Goal: Task Accomplishment & Management: Manage account settings

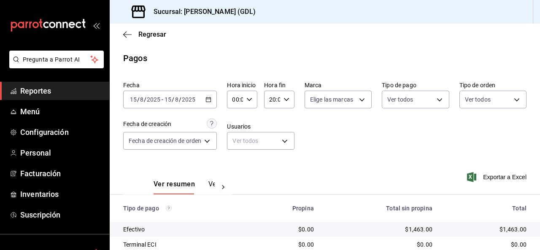
scroll to position [107, 0]
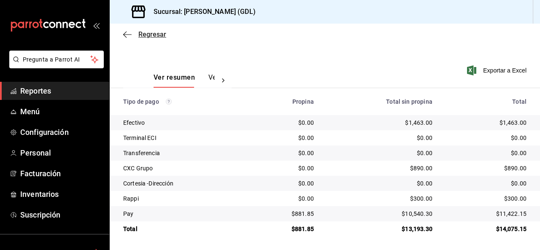
click at [148, 35] on span "Regresar" at bounding box center [152, 34] width 28 height 8
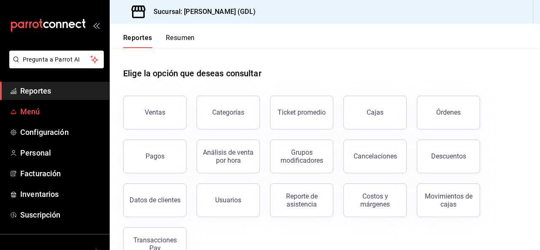
click at [49, 105] on link "Menú" at bounding box center [54, 111] width 109 height 18
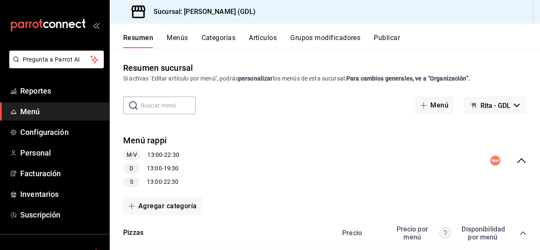
click at [273, 39] on button "Artículos" at bounding box center [263, 41] width 28 height 14
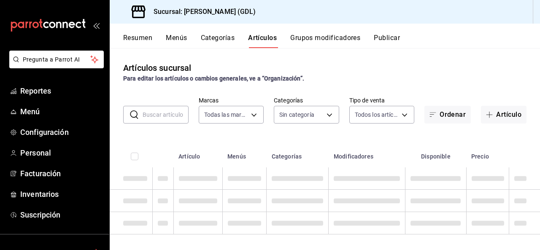
type input "c98b01ad-3431-465a-b391-fd370b6183a3"
type input "5a38c0db-50c4-4522-a78d-74971e2a78b7,d0fb3d89-d9fa-4950-9157-36d411a573a0,9959c…"
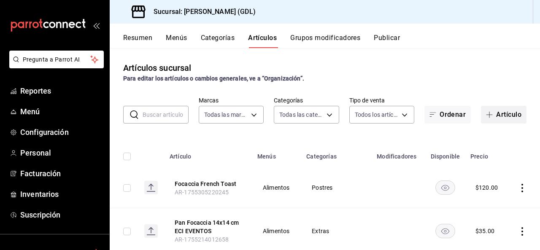
click at [496, 111] on button "Artículo" at bounding box center [504, 115] width 46 height 18
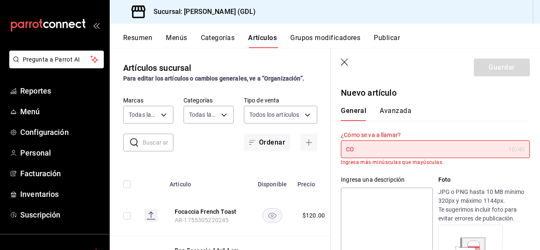
type input "C"
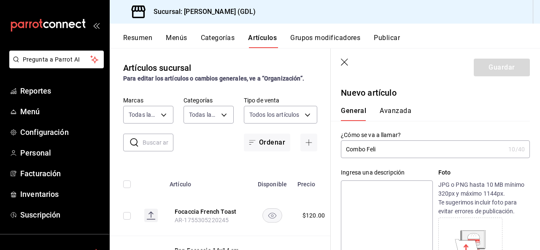
type input "Combo [PERSON_NAME]"
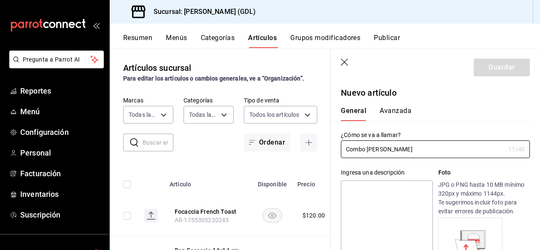
drag, startPoint x: 407, startPoint y: 146, endPoint x: 253, endPoint y: 166, distance: 154.3
click at [253, 166] on main "Artículos sucursal Para editar los artículos o cambios generales, ve a “Organiz…" at bounding box center [325, 149] width 430 height 202
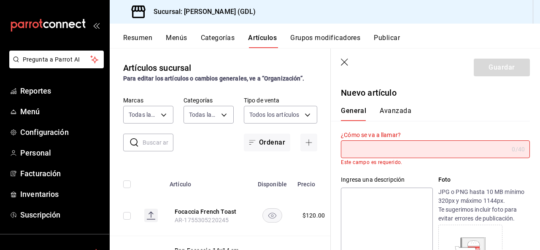
click at [345, 66] on icon "button" at bounding box center [345, 63] width 8 height 8
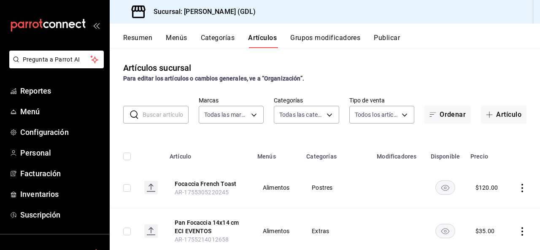
click at [231, 41] on button "Categorías" at bounding box center [218, 41] width 34 height 14
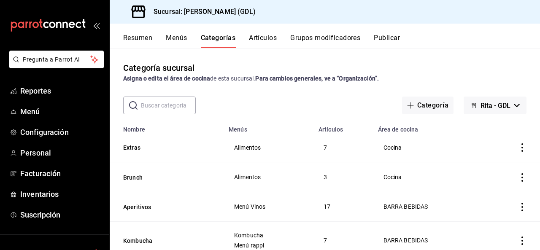
click at [267, 41] on button "Artículos" at bounding box center [263, 41] width 28 height 14
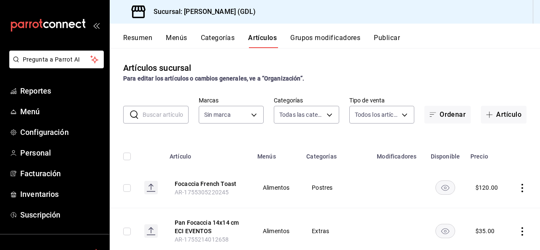
type input "5a38c0db-50c4-4522-a78d-74971e2a78b7,d0fb3d89-d9fa-4950-9157-36d411a573a0,9959c…"
type input "c98b01ad-3431-465a-b391-fd370b6183a3"
click at [336, 41] on button "Grupos modificadores" at bounding box center [325, 41] width 70 height 14
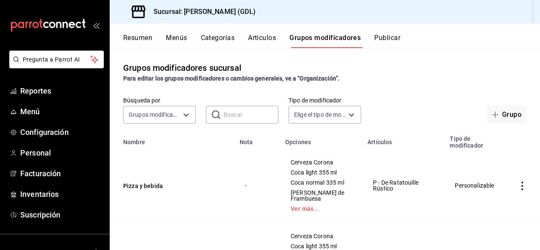
click at [261, 39] on button "Artículos" at bounding box center [262, 41] width 28 height 14
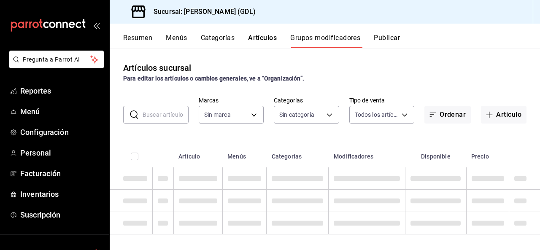
type input "c98b01ad-3431-465a-b391-fd370b6183a3"
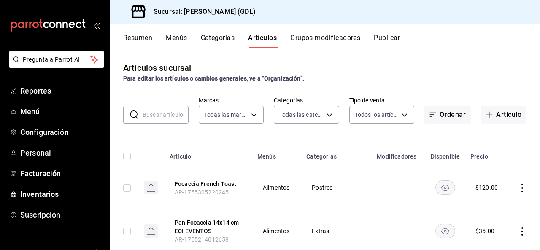
type input "5a38c0db-50c4-4522-a78d-74971e2a78b7,d0fb3d89-d9fa-4950-9157-36d411a573a0,9959c…"
click at [304, 39] on button "Grupos modificadores" at bounding box center [325, 41] width 70 height 14
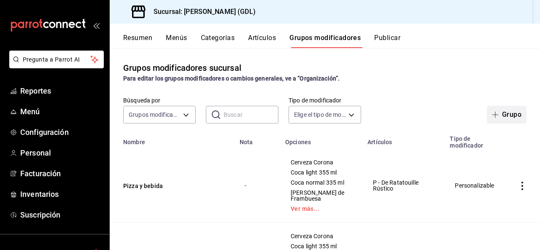
click at [503, 113] on button "Grupo" at bounding box center [507, 115] width 40 height 18
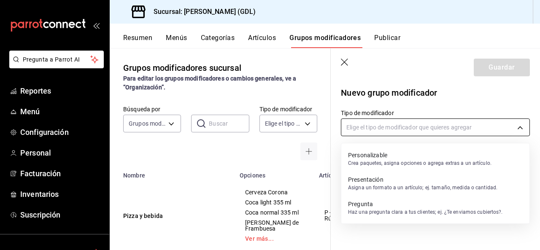
click at [469, 127] on body "Pregunta a Parrot AI Reportes Menú Configuración Personal Facturación Inventari…" at bounding box center [270, 125] width 540 height 250
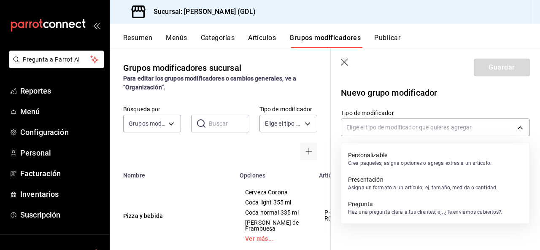
click at [459, 162] on p "Crea paquetes, asigna opciones o agrega extras a un artículo." at bounding box center [419, 163] width 143 height 8
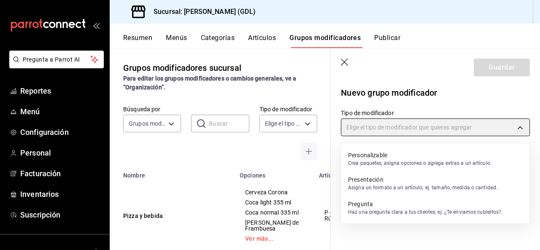
type input "CUSTOMIZABLE"
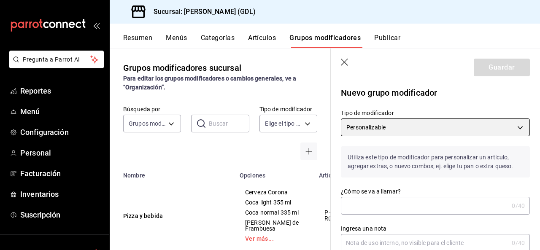
scroll to position [42, 0]
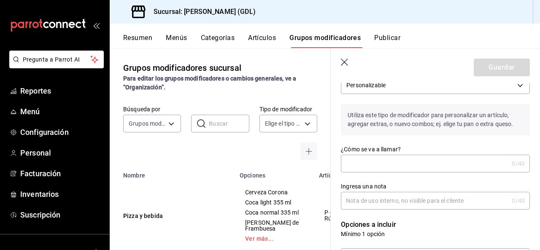
click at [459, 162] on input "¿Cómo se va a llamar?" at bounding box center [424, 163] width 167 height 17
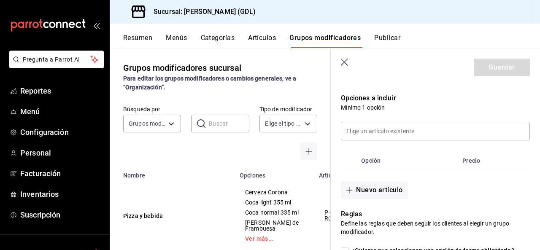
scroll to position [127, 0]
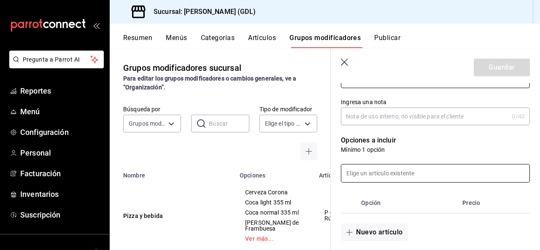
type input "Combo [PERSON_NAME]"
click at [436, 178] on input at bounding box center [435, 173] width 188 height 18
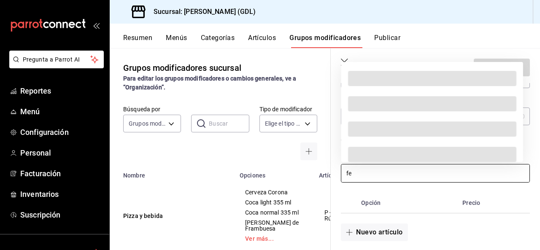
type input "f"
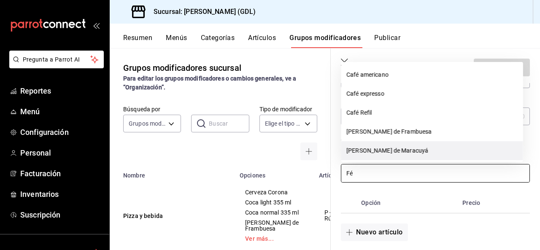
click at [419, 152] on li "[PERSON_NAME] de Maracuyá" at bounding box center [432, 150] width 182 height 19
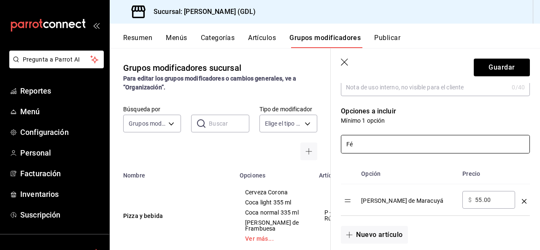
scroll to position [169, 0]
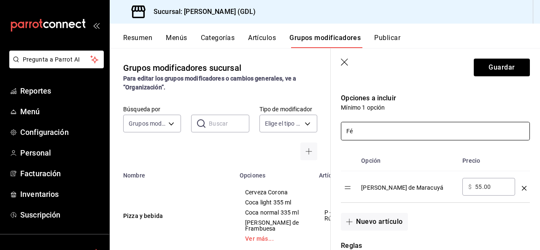
type input "F"
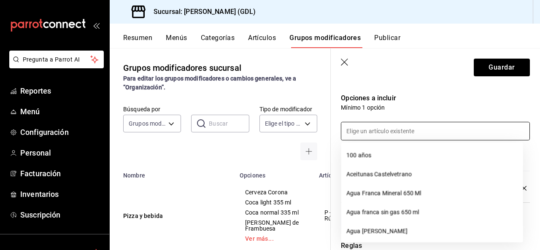
click at [477, 100] on p "Opciones a incluir" at bounding box center [435, 98] width 189 height 10
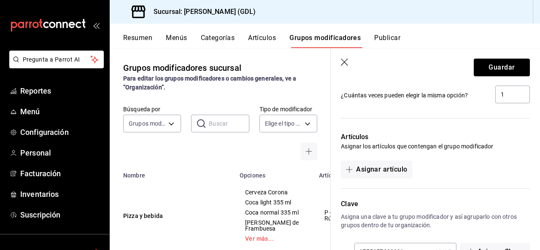
scroll to position [464, 0]
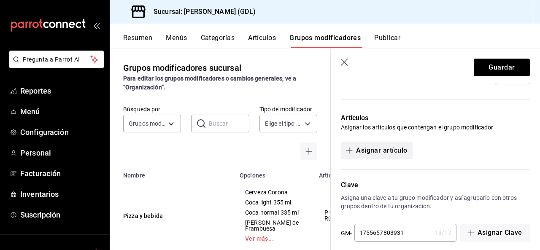
click at [389, 150] on button "Asignar artículo" at bounding box center [376, 151] width 71 height 18
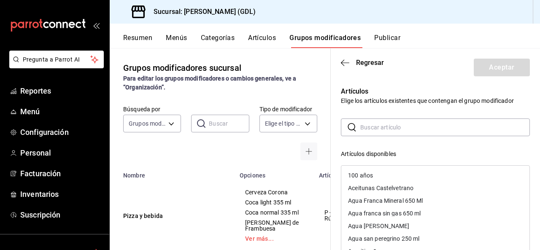
click at [388, 129] on input "text" at bounding box center [445, 127] width 170 height 17
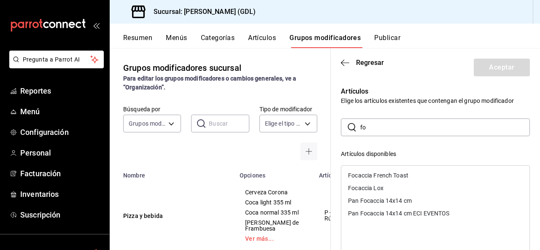
type input "f"
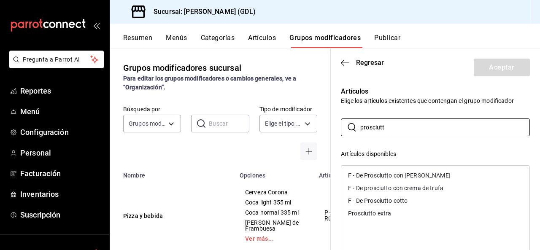
type input "prosciutt"
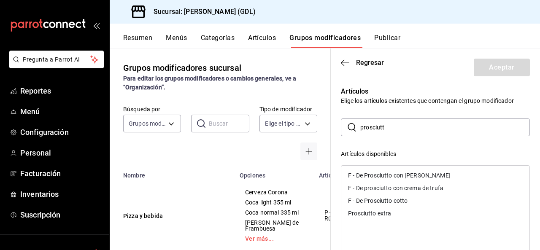
click at [416, 203] on div "F - De Prosciutto cotto" at bounding box center [435, 200] width 188 height 13
click at [488, 71] on button "Aceptar" at bounding box center [502, 68] width 56 height 18
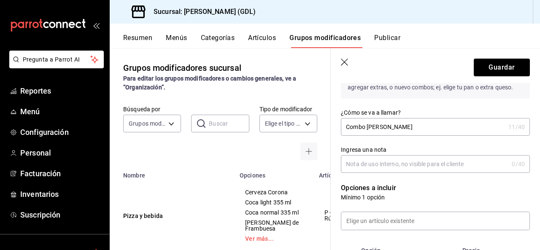
scroll to position [205, 0]
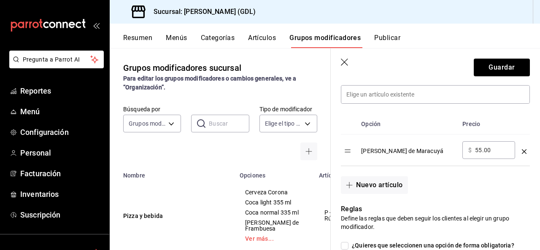
click at [345, 63] on icon "button" at bounding box center [344, 62] width 7 height 7
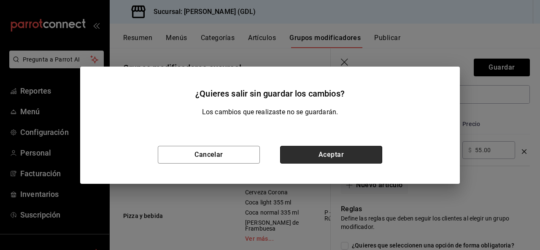
click at [336, 152] on button "Aceptar" at bounding box center [331, 155] width 102 height 18
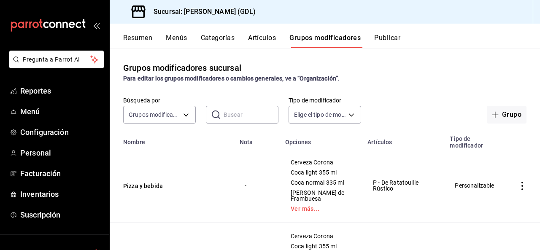
click at [262, 38] on button "Artículos" at bounding box center [262, 41] width 28 height 14
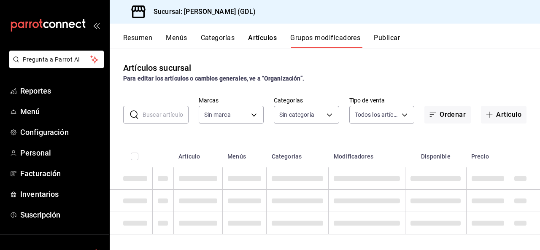
type input "c98b01ad-3431-465a-b391-fd370b6183a3"
type input "5a38c0db-50c4-4522-a78d-74971e2a78b7,d0fb3d89-d9fa-4950-9157-36d411a573a0,9959c…"
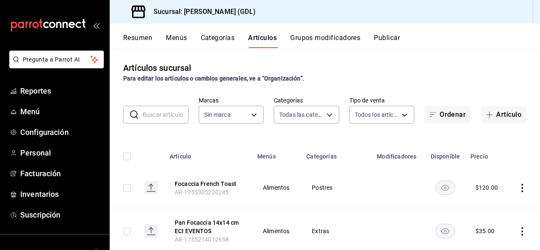
type input "c98b01ad-3431-465a-b391-fd370b6183a3"
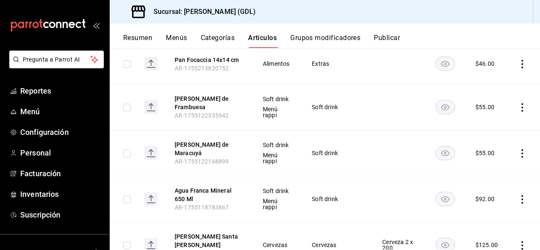
scroll to position [42, 0]
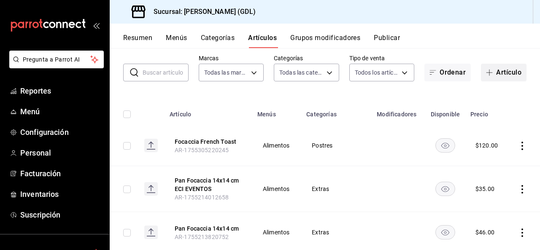
click at [487, 72] on span "button" at bounding box center [491, 72] width 10 height 7
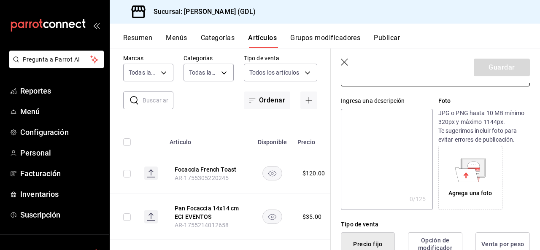
scroll to position [84, 0]
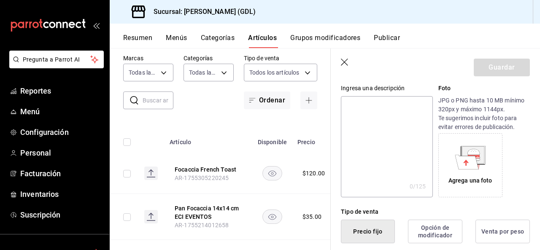
type input "F-Porchetta Biolento"
click at [377, 110] on textarea at bounding box center [387, 146] width 92 height 101
paste textarea "SangríaArugulaMantequilla de pepitaJitomate bola en falso balsámico de ajo negr…"
type textarea "SangríaArugulaMantequilla de pepitaJitomate bola en falso balsámico de ajo negr…"
type textarea "x"
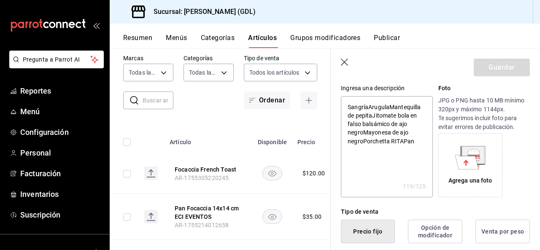
click at [369, 106] on textarea "SangríaArugulaMantequilla de pepitaJitomate bola en falso balsámico de ajo negr…" at bounding box center [387, 146] width 92 height 101
type textarea "Sangría ArugulaMantequilla de pepitaJitomate bola en falso balsámico de ajo neg…"
type textarea "x"
click at [389, 108] on textarea "Sangría ArugulaMantequilla de pepitaJitomate bola en falso balsámico de ajo neg…" at bounding box center [387, 146] width 92 height 101
type textarea "Sangría Arugula Mantequilla de pepitaJitomate bola en falso balsámico de ajo ne…"
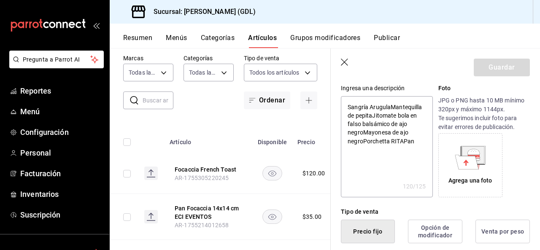
type textarea "x"
click at [365, 124] on textarea "Sangría Arugula Mantequilla de pepitaJitomate bola en falso balsámico de ajo ne…" at bounding box center [387, 146] width 92 height 101
type textarea "Sangría Arugula Mantequilla de pepita Jitomate bola en falso balsámico de ajo n…"
type textarea "x"
click at [364, 141] on textarea "Sangría Arugula Mantequilla de pepita Jitomate bola en falso balsámico de ajo n…" at bounding box center [387, 146] width 92 height 101
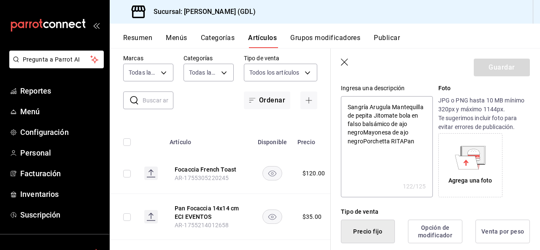
type textarea "Sangría Arugula Mantequilla de pepita Jitomate bola en falso balsámico de ajo n…"
type textarea "x"
click at [364, 153] on textarea "Sangría Arugula Mantequilla de pepita Jitomate bola en falso balsámico de ajo n…" at bounding box center [387, 146] width 92 height 101
type textarea "Sangría Arugula Mantequilla de pepita Jitomate bola en falso balsámico de ajo n…"
type textarea "x"
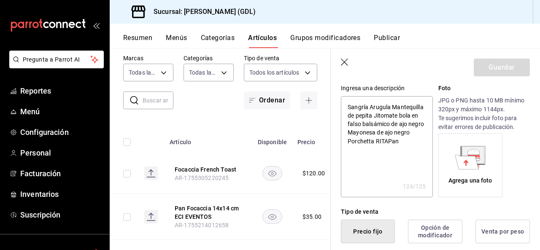
click at [386, 150] on textarea "Sangría Arugula Mantequilla de pepita Jitomate bola en falso balsámico de ajo n…" at bounding box center [387, 146] width 92 height 101
type textarea "Sangría Arugula Mantequilla de pepita Jitomate bola en falso balsámico de ajo n…"
type textarea "x"
click at [374, 147] on textarea "Sangría Arugula Mantequilla de pepita Jitomate bola en falso balsámico de ajo n…" at bounding box center [387, 146] width 92 height 101
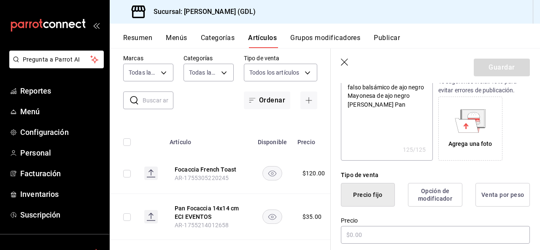
scroll to position [169, 0]
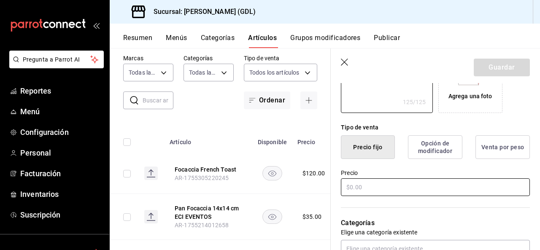
type textarea "Sangría Arugula Mantequilla de pepita Jitomate bola en falso balsámico de ajo n…"
click at [393, 189] on input "text" at bounding box center [435, 187] width 189 height 18
type textarea "x"
type input "$2.00"
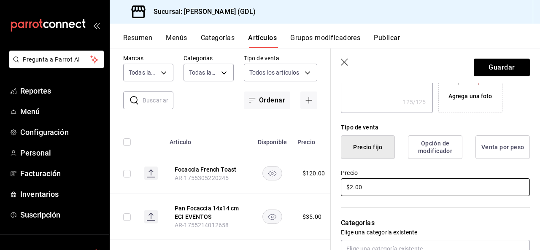
type textarea "x"
type input "$28.00"
type textarea "x"
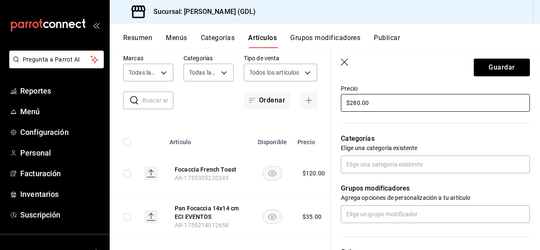
scroll to position [295, 0]
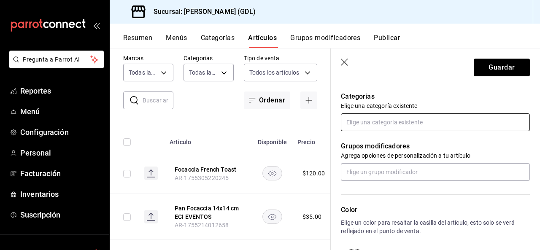
type input "$280.00"
click at [366, 128] on input "text" at bounding box center [435, 122] width 189 height 18
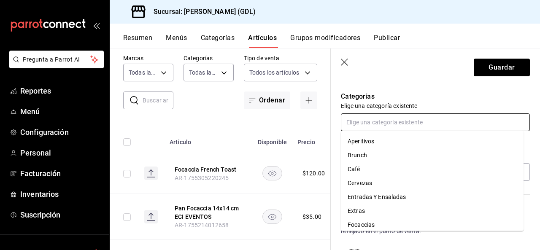
click at [381, 221] on li "Focaccias" at bounding box center [432, 225] width 183 height 14
type textarea "x"
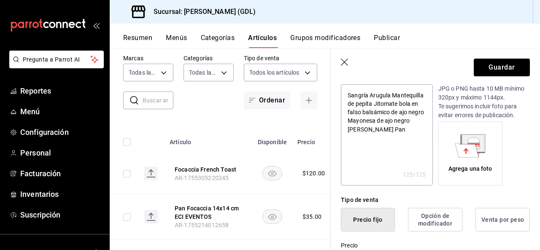
scroll to position [0, 0]
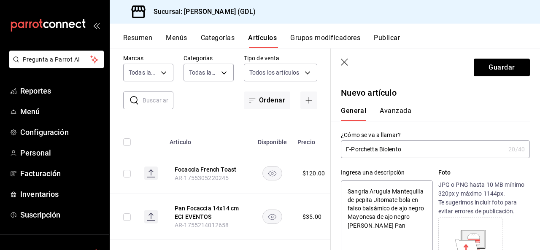
click at [393, 116] on button "Avanzada" at bounding box center [396, 114] width 32 height 14
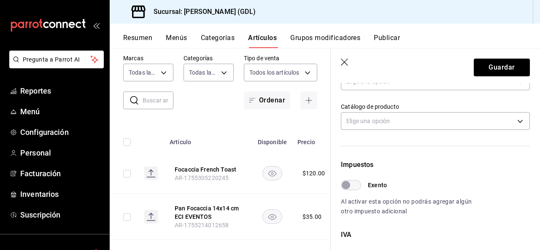
scroll to position [134, 0]
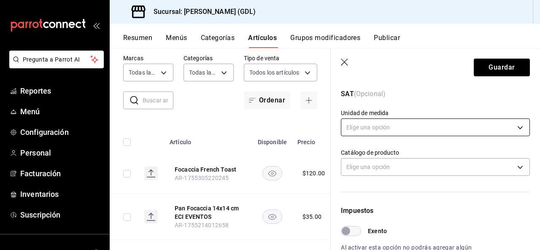
click at [381, 122] on body "Pregunta a Parrot AI Reportes Menú Configuración Personal Facturación Inventari…" at bounding box center [270, 125] width 540 height 250
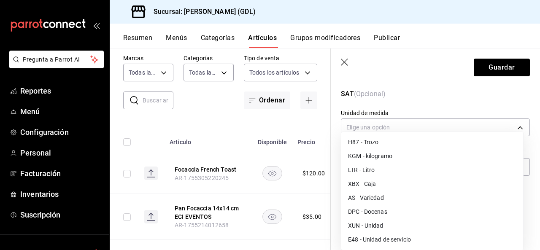
click at [382, 243] on li "E48 - Unidad de servicio" at bounding box center [432, 240] width 182 height 14
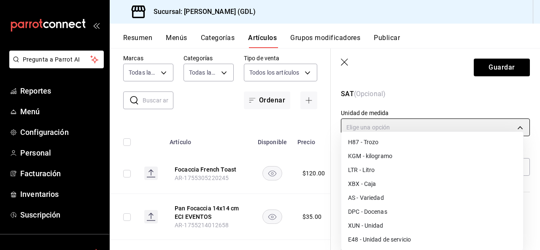
type input "E48"
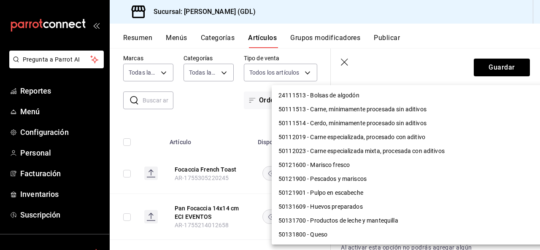
click at [383, 162] on body "Pregunta a Parrot AI Reportes Menú Configuración Personal Facturación Inventari…" at bounding box center [270, 125] width 540 height 250
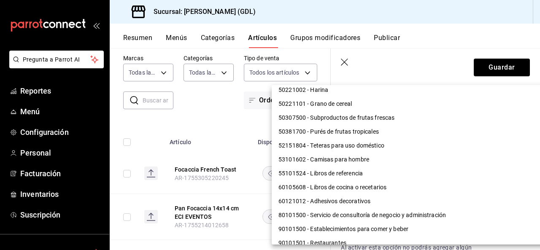
scroll to position [724, 0]
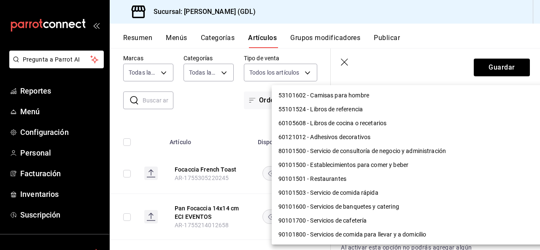
click at [387, 165] on li "90101500 - Establecimientos para comer y beber" at bounding box center [411, 165] width 279 height 14
type input "90101500"
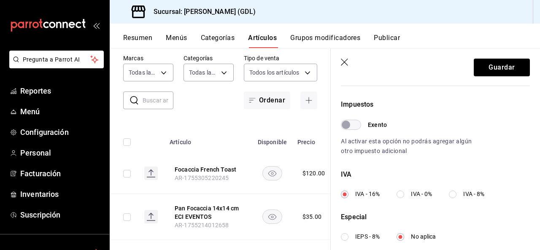
scroll to position [345, 0]
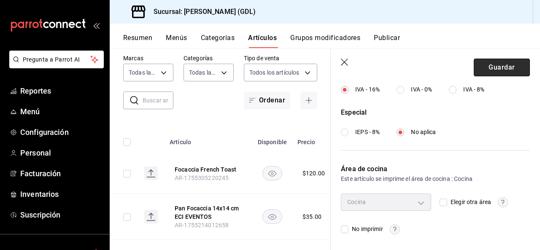
click at [493, 66] on button "Guardar" at bounding box center [502, 68] width 56 height 18
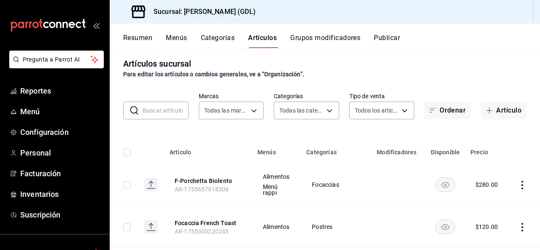
click at [184, 40] on button "Menús" at bounding box center [176, 41] width 21 height 14
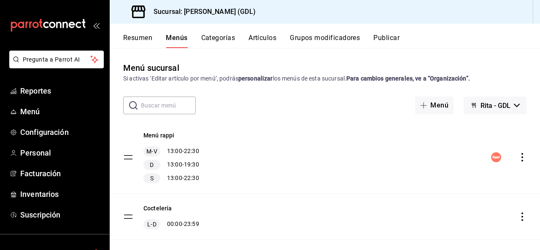
click at [211, 34] on button "Categorías" at bounding box center [218, 41] width 34 height 14
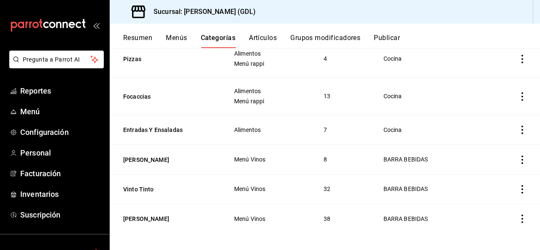
scroll to position [333, 0]
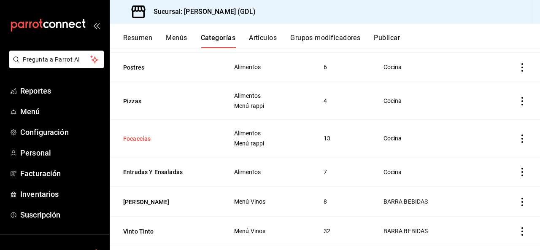
click at [151, 135] on button "Focaccias" at bounding box center [165, 139] width 84 height 8
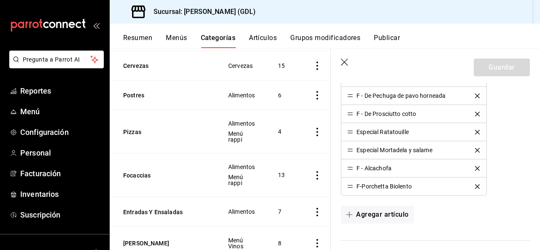
scroll to position [464, 0]
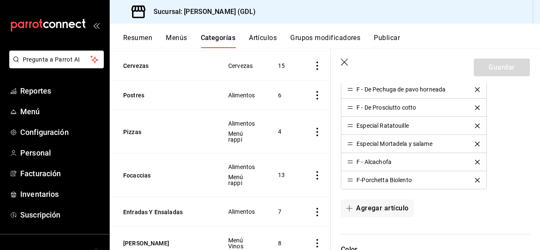
click at [479, 162] on icon "delete" at bounding box center [477, 162] width 5 height 5
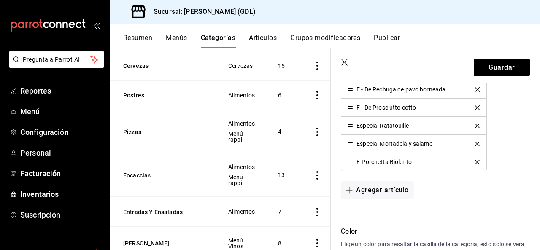
click at [479, 160] on icon "delete" at bounding box center [477, 162] width 5 height 5
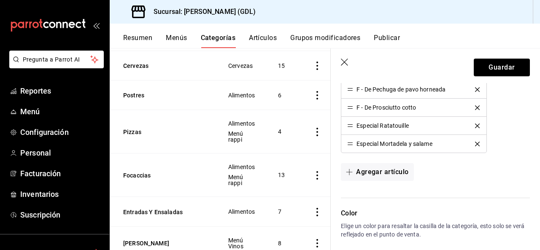
scroll to position [422, 0]
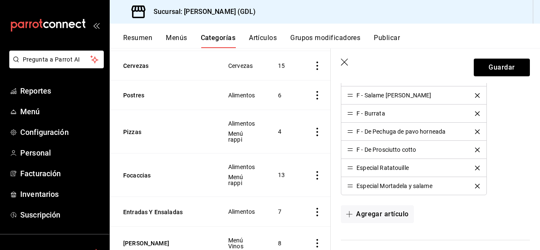
click at [477, 184] on icon "delete" at bounding box center [477, 186] width 5 height 5
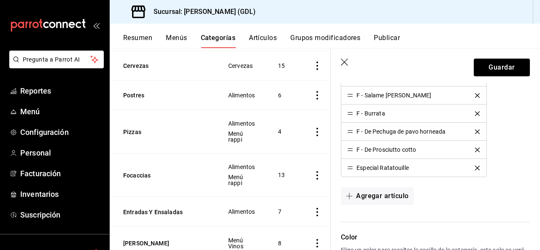
click at [479, 166] on icon "delete" at bounding box center [477, 168] width 5 height 5
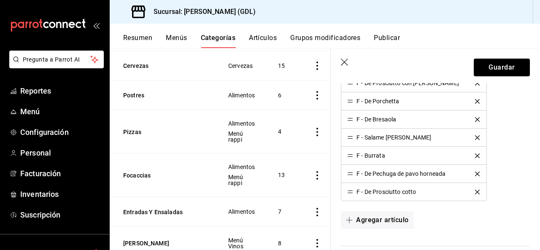
scroll to position [337, 0]
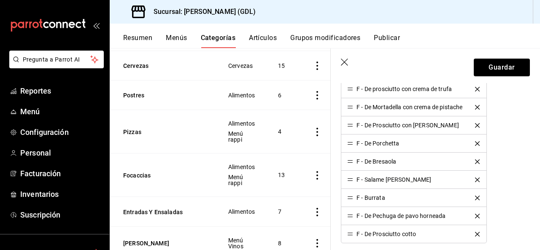
click at [479, 197] on icon "delete" at bounding box center [477, 198] width 5 height 5
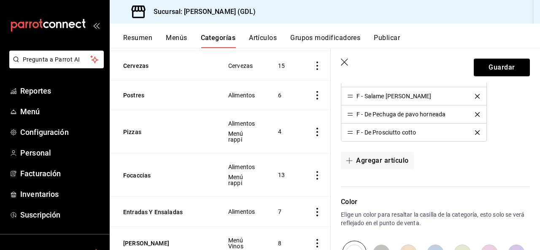
scroll to position [464, 0]
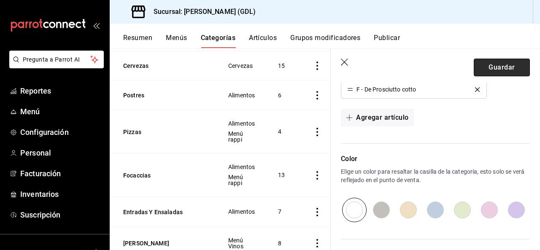
click at [491, 75] on button "Guardar" at bounding box center [502, 68] width 56 height 18
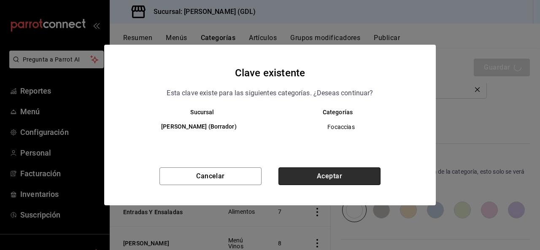
click at [370, 175] on button "Aceptar" at bounding box center [329, 176] width 102 height 18
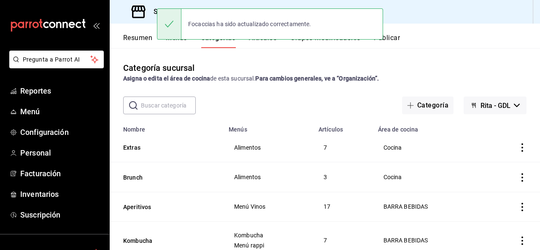
click at [267, 44] on button "Artículos" at bounding box center [263, 41] width 28 height 14
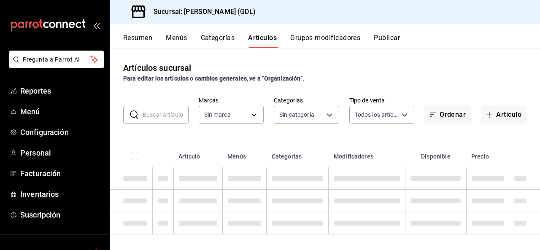
type input "5a38c0db-50c4-4522-a78d-74971e2a78b7,d0fb3d89-d9fa-4950-9157-36d411a573a0,9959c…"
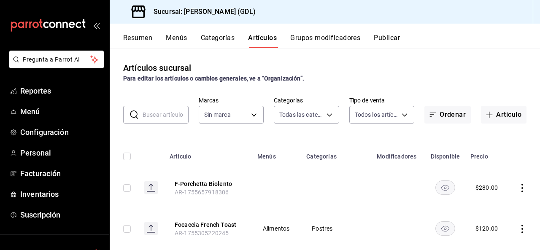
type input "c98b01ad-3431-465a-b391-fd370b6183a3"
click at [218, 183] on button "F-Porchetta Biolento" at bounding box center [208, 184] width 67 height 8
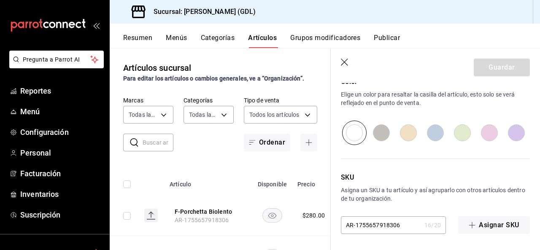
scroll to position [297, 0]
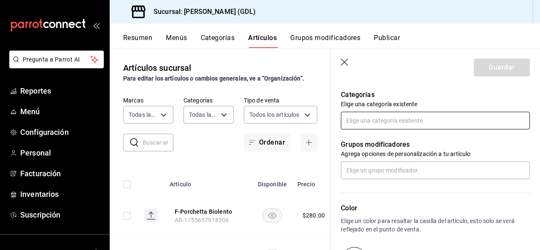
click at [412, 126] on input "text" at bounding box center [435, 121] width 189 height 18
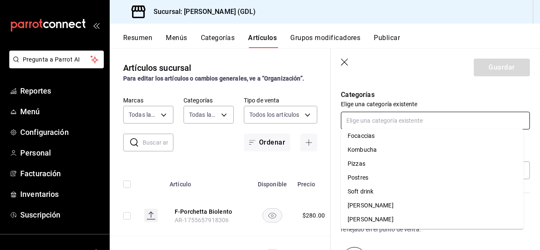
scroll to position [45, 0]
click at [396, 176] on li "Focaccias" at bounding box center [432, 178] width 183 height 14
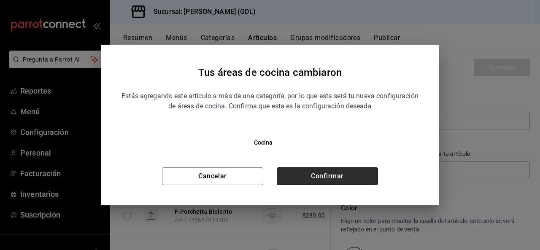
click at [338, 173] on button "Confirmar" at bounding box center [327, 176] width 101 height 18
type textarea "x"
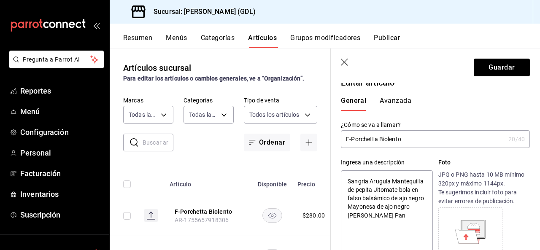
scroll to position [0, 0]
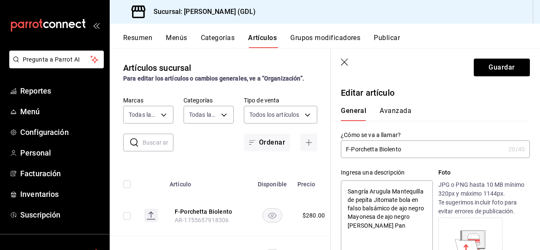
click at [407, 113] on button "Avanzada" at bounding box center [396, 114] width 32 height 14
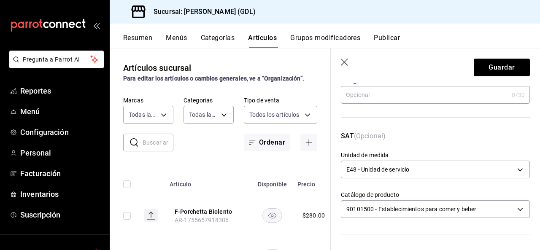
scroll to position [345, 0]
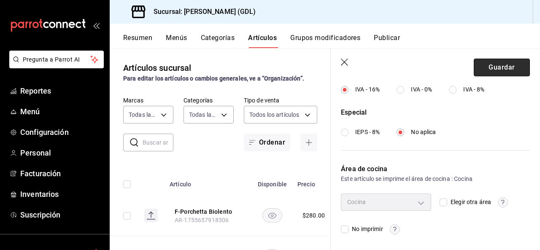
click at [483, 65] on button "Guardar" at bounding box center [502, 68] width 56 height 18
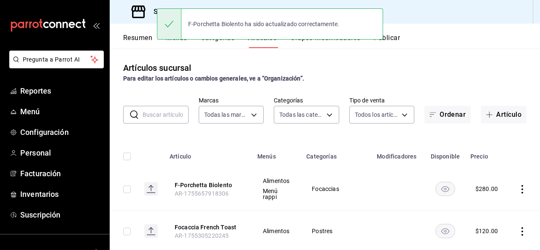
click at [518, 185] on icon "actions" at bounding box center [522, 189] width 8 height 8
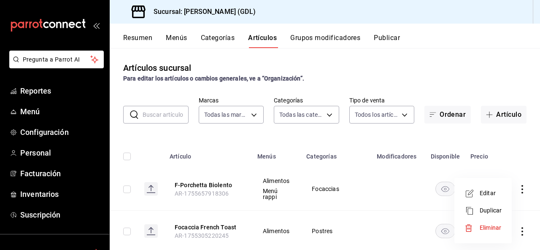
click at [504, 190] on li "Editar" at bounding box center [483, 193] width 51 height 17
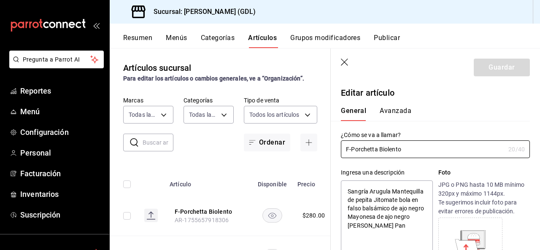
type textarea "x"
type input "$280.00"
click at [385, 104] on div "General [PERSON_NAME]" at bounding box center [430, 110] width 199 height 22
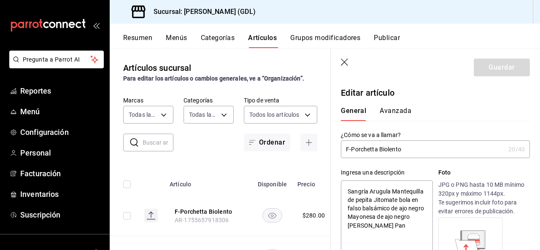
click at [390, 109] on button "Avanzada" at bounding box center [396, 114] width 32 height 14
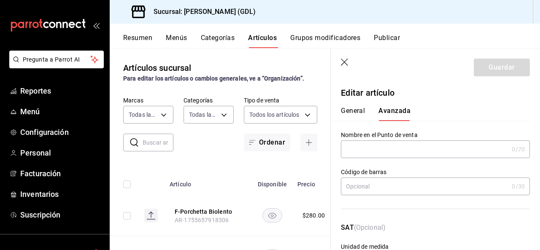
click at [345, 66] on icon "button" at bounding box center [345, 63] width 8 height 8
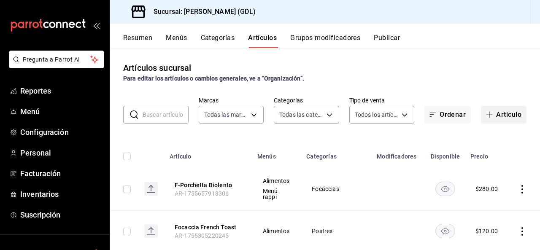
click at [486, 115] on icon "button" at bounding box center [489, 114] width 7 height 7
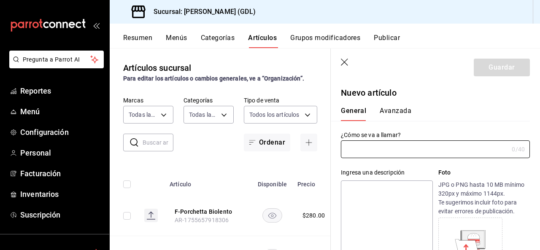
type input "f"
type input "F-Vegetariana Biolento"
click at [450, 104] on div "General [PERSON_NAME]" at bounding box center [430, 110] width 199 height 22
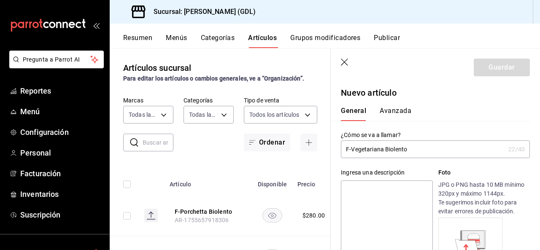
click at [399, 193] on textarea at bounding box center [387, 230] width 92 height 101
paste textarea "ArugulaPesto griegoPuré girasolCalabaza asadaJitomate bola en falso balsámico d…"
type textarea "ArugulaPesto griegoPuré girasolCalabaza asadaJitomate bola en falso balsámico d…"
type textarea "x"
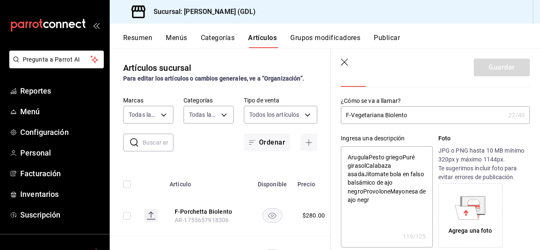
scroll to position [42, 0]
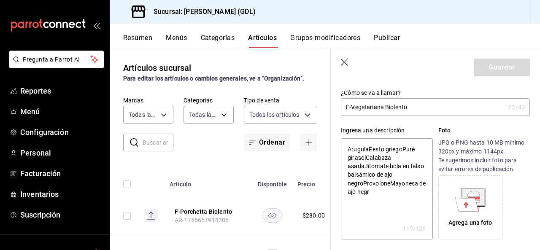
click at [367, 147] on textarea "ArugulaPesto griegoPuré girasolCalabaza asadaJitomate bola en falso balsámico d…" at bounding box center [387, 188] width 92 height 101
type textarea "Arugula Pesto griegoPuré girasolCalabaza asadaJitomate bola en falso balsámico …"
type textarea "x"
click at [365, 158] on textarea "Arugula Pesto griegoPuré girasolCalabaza asadaJitomate bola en falso balsámico …" at bounding box center [387, 188] width 92 height 101
type textarea "Arugula Pesto griegoPuré girasol Calabaza asadaJitomate bola en falso balsámico…"
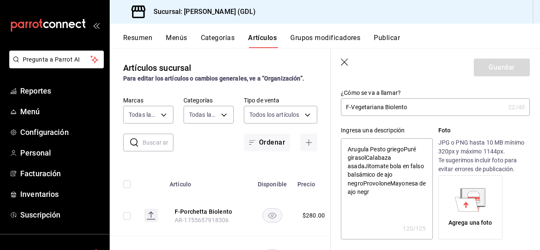
type textarea "x"
click at [404, 149] on textarea "Arugula Pesto griegoPuré girasol Calabaza asadaJitomate bola en falso balsámico…" at bounding box center [387, 188] width 92 height 101
type textarea "Arugula Pesto griego Puré girasol Calabaza asadaJitomate bola en falso balsámic…"
type textarea "x"
click at [364, 166] on textarea "Arugula Pesto griego Puré girasol Calabaza asadaJitomate bola en falso balsámic…" at bounding box center [387, 188] width 92 height 101
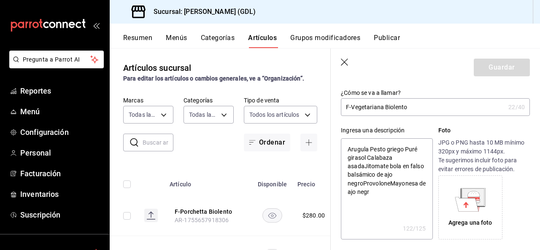
type textarea "Arugula Pesto griego Puré girasol Calabaza asada Jitomate bola en falso balsámi…"
type textarea "x"
click at [363, 183] on textarea "Arugula Pesto griego Puré girasol Calabaza asada Jitomate bola en falso balsámi…" at bounding box center [387, 188] width 92 height 101
type textarea "Arugula Pesto griego Puré girasol Calabaza asada Jitomate bola en falso balsámi…"
type textarea "x"
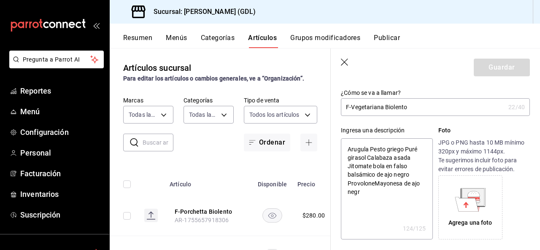
click at [374, 183] on textarea "Arugula Pesto griego Puré girasol Calabaza asada Jitomate bola en falso balsámi…" at bounding box center [387, 188] width 92 height 101
type textarea "Arugula Pesto griego Puré girasol Calabaza asada Jitomate bola en falso balsámi…"
type textarea "x"
click at [360, 195] on textarea "Arugula Pesto griego Puré girasol Calabaza asada Jitomate bola en falso balsámi…" at bounding box center [387, 188] width 92 height 101
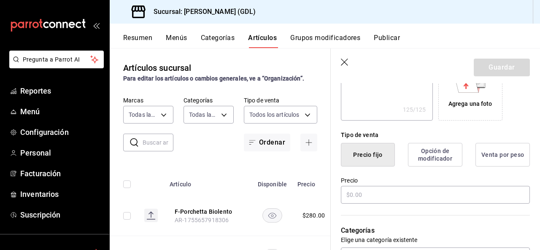
scroll to position [169, 0]
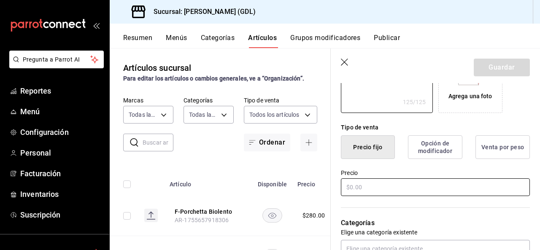
type textarea "Arugula Pesto griego Puré girasol Calabaza asada Jitomate bola en falso balsámi…"
click at [403, 190] on input "text" at bounding box center [435, 187] width 189 height 18
type textarea "x"
type input "$2.00"
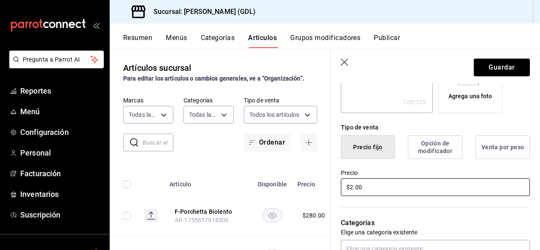
type textarea "x"
type input "$25.00"
type textarea "x"
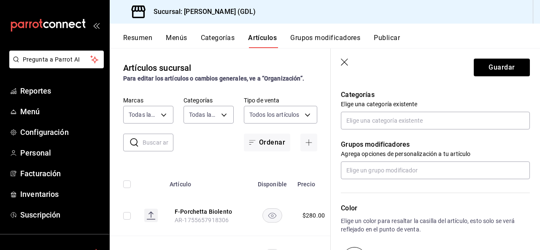
scroll to position [213, 0]
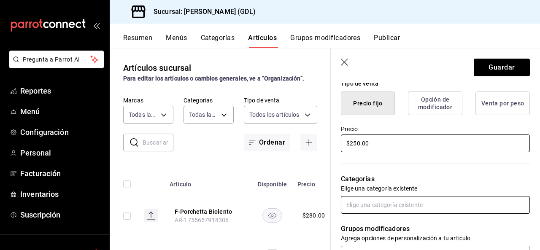
type input "$250.00"
click at [403, 210] on input "text" at bounding box center [435, 205] width 189 height 18
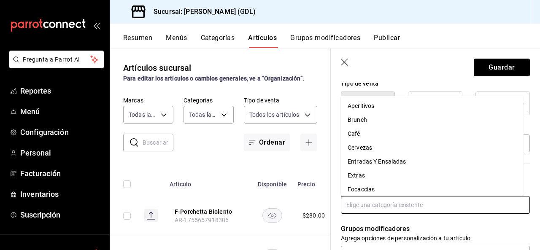
click at [399, 191] on li "Focaccias" at bounding box center [432, 190] width 183 height 14
type textarea "x"
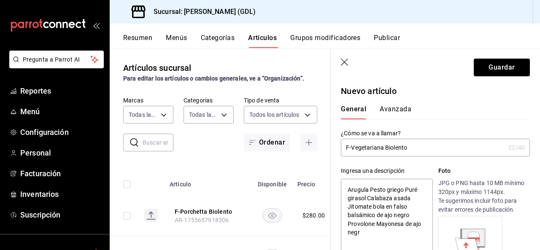
scroll to position [0, 0]
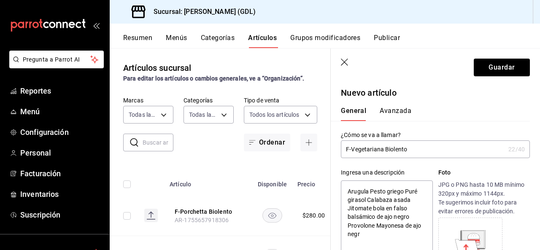
click at [394, 111] on button "Avanzada" at bounding box center [396, 114] width 32 height 14
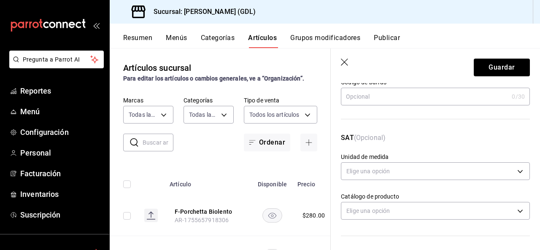
scroll to position [127, 0]
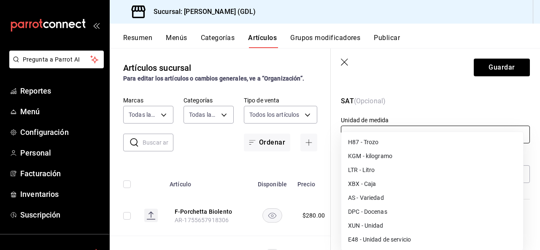
click at [394, 135] on body "Pregunta a Parrot AI Reportes Menú Configuración Personal Facturación Inventari…" at bounding box center [270, 125] width 540 height 250
click at [391, 238] on li "E48 - Unidad de servicio" at bounding box center [432, 240] width 182 height 14
type input "E48"
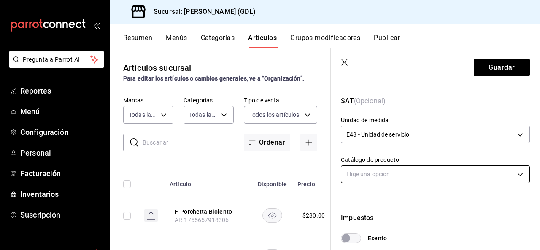
click at [395, 175] on body "Pregunta a Parrot AI Reportes Menú Configuración Personal Facturación Inventari…" at bounding box center [270, 125] width 540 height 250
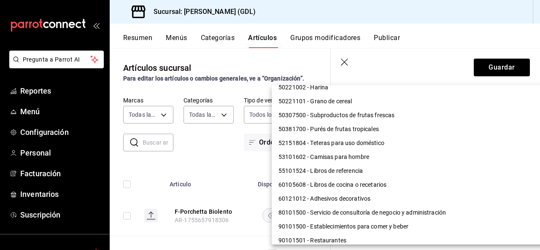
scroll to position [724, 0]
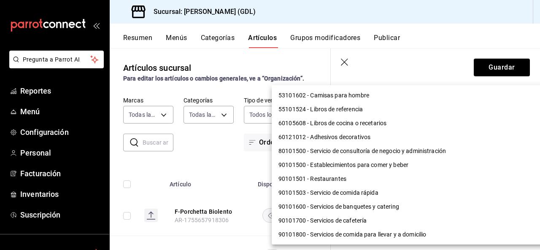
click at [397, 165] on li "90101500 - Establecimientos para comer y beber" at bounding box center [411, 165] width 279 height 14
type input "90101500"
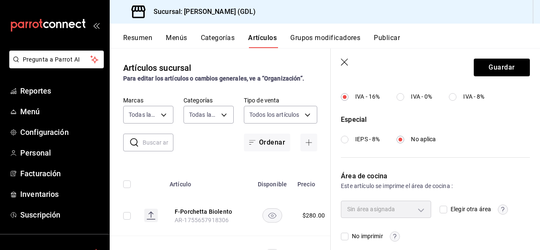
scroll to position [345, 0]
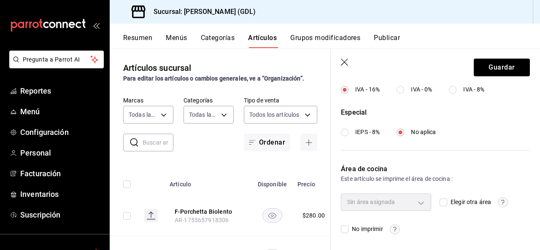
click at [441, 202] on input "Elegir otra área" at bounding box center [443, 203] width 8 height 8
checkbox input "true"
type input "eaac7284-4dd5-482b-88a5-10dfa14613ce"
click at [441, 202] on input "Elegir otra área" at bounding box center [443, 203] width 8 height 8
checkbox input "false"
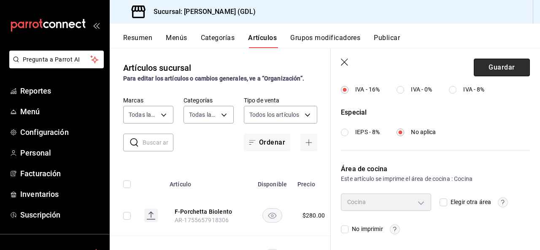
click at [496, 65] on button "Guardar" at bounding box center [502, 68] width 56 height 18
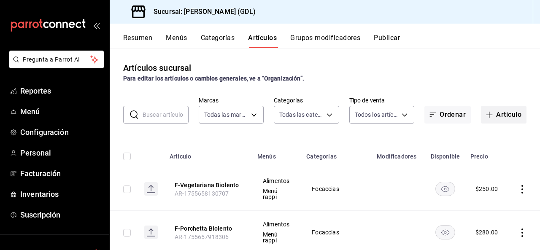
click at [503, 116] on button "Artículo" at bounding box center [504, 115] width 46 height 18
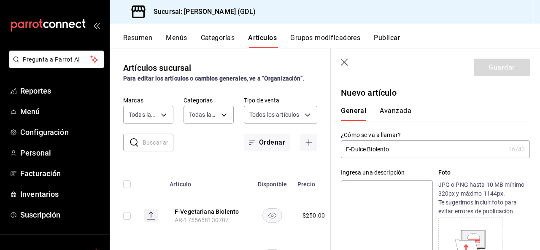
scroll to position [84, 0]
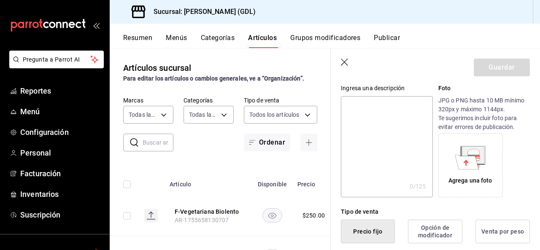
type input "F-Dulce Biolento"
click at [397, 129] on textarea at bounding box center [387, 146] width 92 height 101
paste textarea "Mantequilla de pepitaMousse de cabraMermelada de Higo con mielCalabaza asadaPan…"
type textarea "Mantequilla de pepitaMousse de cabraMermelada de Higo con mielCalabaza asadaPan…"
type textarea "x"
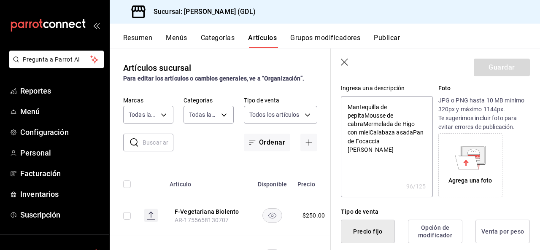
click at [363, 125] on textarea "Mantequilla de pepitaMousse de cabraMermelada de Higo con mielCalabaza asadaPan…" at bounding box center [387, 146] width 92 height 101
type textarea "Mantequilla de pepitaMousse [PERSON_NAME] Mermelada de Higo con mielCalabaza as…"
type textarea "x"
click at [365, 114] on textarea "Mantequilla de pepitaMousse [PERSON_NAME] Mermelada de Higo con mielCalabaza as…" at bounding box center [387, 146] width 92 height 101
type textarea "Mantequilla de pepita Mousse [PERSON_NAME] Mermelada de Higo con mielCalabaza a…"
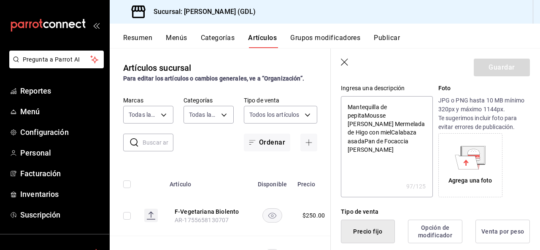
type textarea "x"
click at [358, 133] on textarea "Mantequilla de pepita Mousse [PERSON_NAME] Mermelada de Higo con mielCalabaza a…" at bounding box center [387, 146] width 92 height 101
type textarea "Mantequilla de pepita Mousse [PERSON_NAME] Mermelada de Higo con miel Calabaza …"
type textarea "x"
click at [404, 131] on textarea "Mantequilla de pepita Mousse [PERSON_NAME] Mermelada de Higo con miel Calabaza …" at bounding box center [387, 146] width 92 height 101
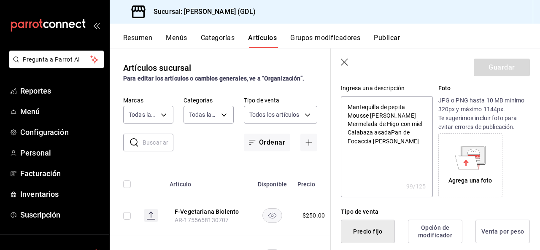
type textarea "Mantequilla de pepita Mousse [PERSON_NAME] Mermelada de Higo con miel Calabaza …"
type textarea "x"
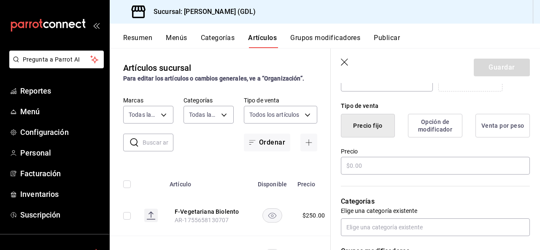
scroll to position [211, 0]
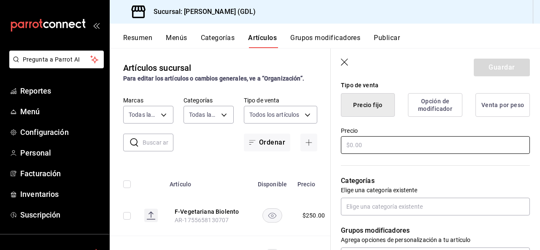
type textarea "Mantequilla de pepita Mousse [PERSON_NAME] Mermelada de Higo con miel Calabaza …"
click at [401, 143] on input "text" at bounding box center [435, 145] width 189 height 18
type textarea "x"
type input "$20.00"
type textarea "x"
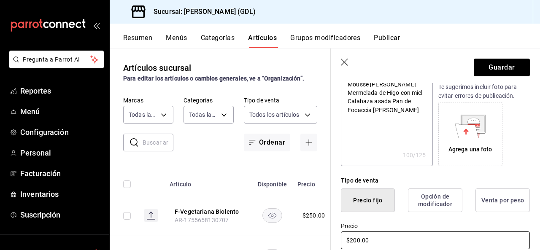
scroll to position [169, 0]
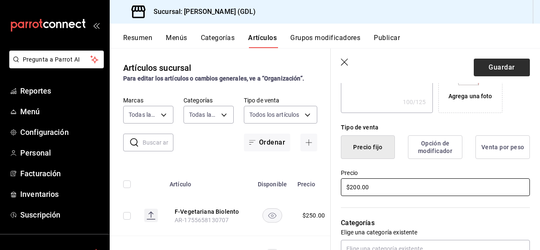
type input "$200.00"
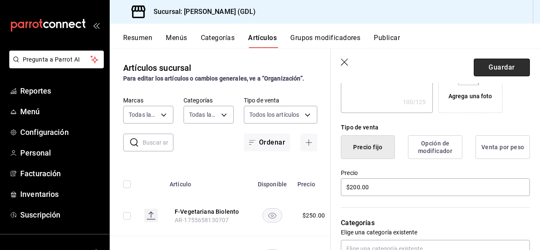
click at [495, 67] on button "Guardar" at bounding box center [502, 68] width 56 height 18
type textarea "x"
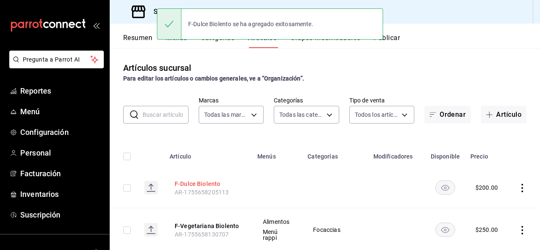
click at [202, 180] on button "F-Dulce Biolento" at bounding box center [208, 184] width 67 height 8
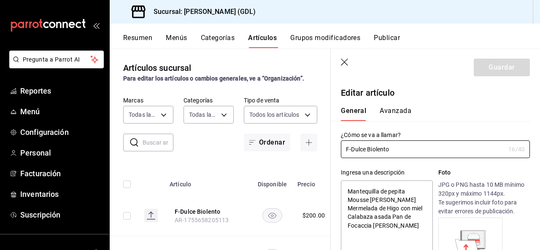
type textarea "x"
type input "$200.00"
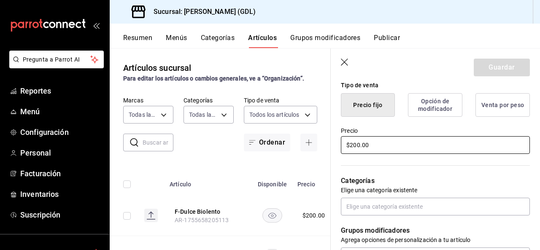
click at [386, 146] on input "$200.00" at bounding box center [435, 145] width 189 height 18
type textarea "x"
type input "$200.00"
type textarea "x"
type input "$200.00"
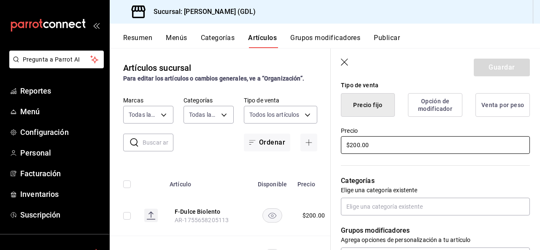
type textarea "x"
type input "$200.00"
type textarea "x"
type input "$20.00"
type textarea "x"
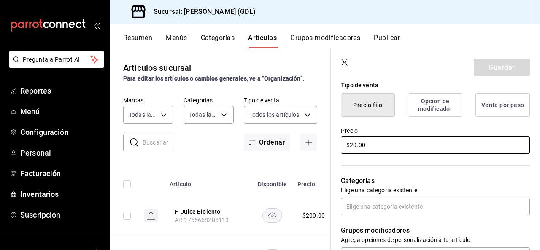
type input "$2.00"
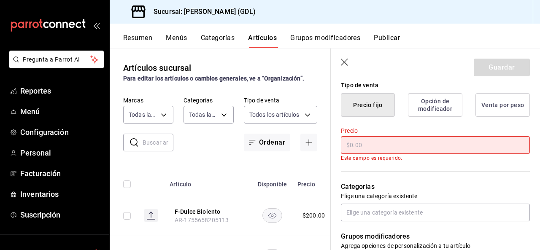
type textarea "x"
type input "$1.00"
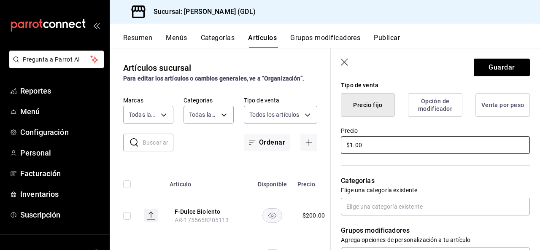
type textarea "x"
type input "$18.00"
type textarea "x"
type input "$185.00"
click at [494, 70] on button "Guardar" at bounding box center [502, 68] width 56 height 18
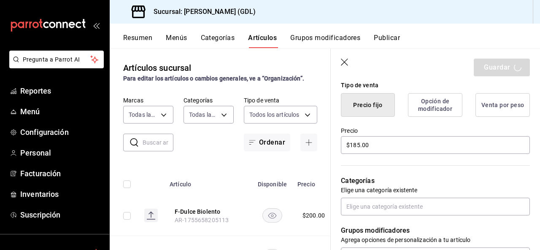
type textarea "x"
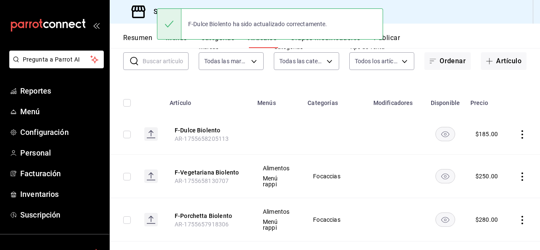
scroll to position [84, 0]
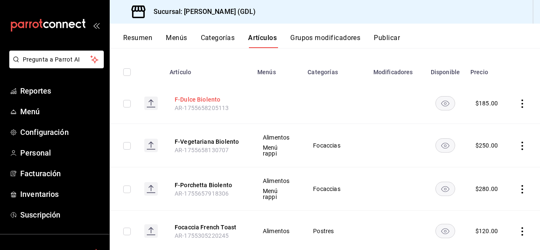
click at [183, 102] on button "F-Dulce Biolento" at bounding box center [208, 99] width 67 height 8
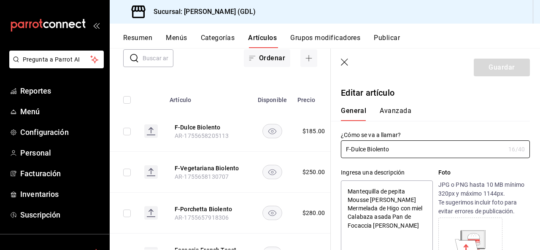
scroll to position [253, 0]
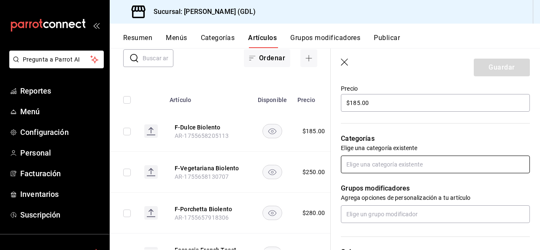
click at [410, 159] on input "text" at bounding box center [435, 165] width 189 height 18
type input "pos"
click at [412, 186] on li "Postres" at bounding box center [432, 184] width 183 height 14
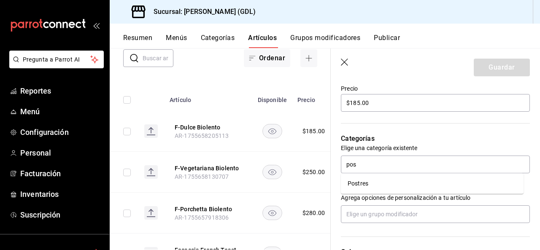
type textarea "x"
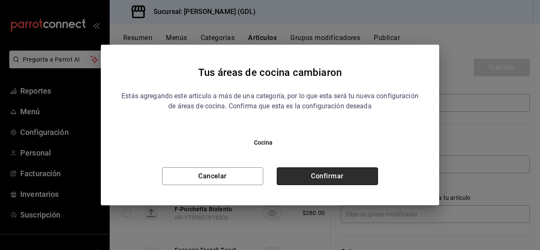
click at [372, 178] on button "Confirmar" at bounding box center [327, 176] width 101 height 18
type textarea "x"
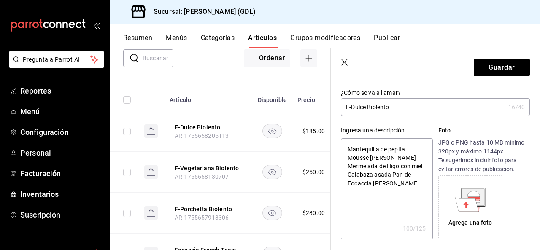
scroll to position [0, 0]
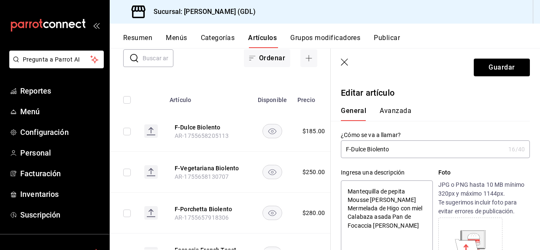
click at [385, 109] on button "Avanzada" at bounding box center [396, 114] width 32 height 14
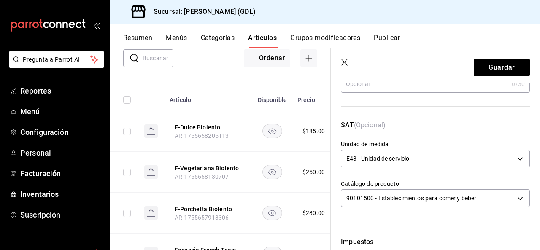
scroll to position [127, 0]
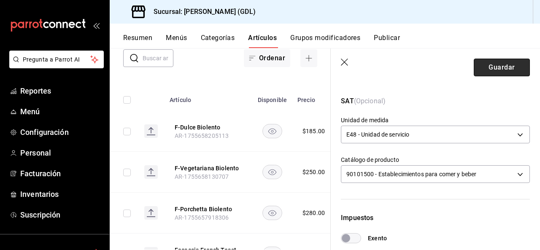
click at [477, 65] on button "Guardar" at bounding box center [502, 68] width 56 height 18
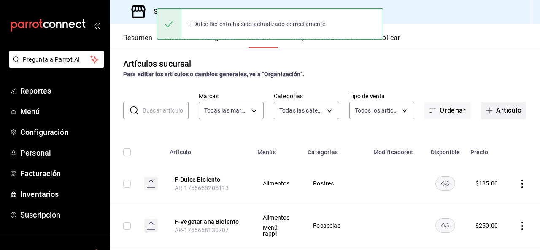
click at [489, 106] on button "Artículo" at bounding box center [504, 111] width 46 height 18
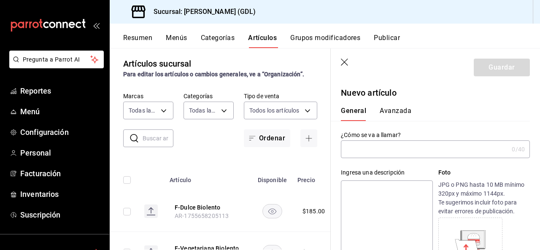
click at [408, 154] on input "text" at bounding box center [424, 149] width 167 height 17
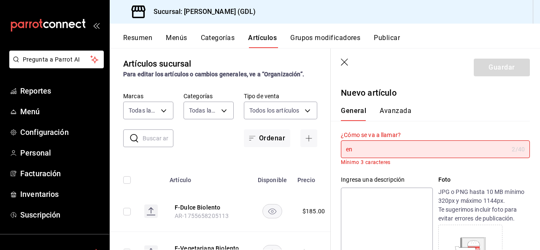
type input "e"
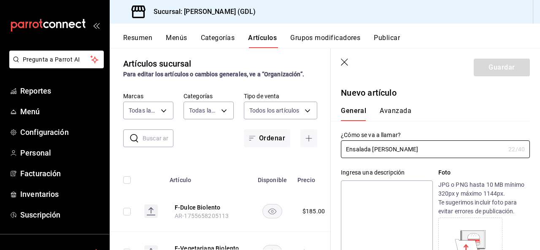
type input "Ensalada [PERSON_NAME]"
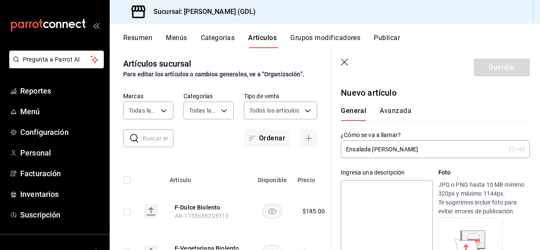
drag, startPoint x: 388, startPoint y: 208, endPoint x: 385, endPoint y: 196, distance: 12.5
click at [388, 208] on textarea at bounding box center [387, 230] width 92 height 101
paste textarea "Pan de Focaccia RITAChayote papa encurtidoHinojo frescoPapa confitada en aceite…"
type textarea "Pan de Focaccia RITAChayote papa encurtidoHinojo frescoPapa confitada en aceite…"
type textarea "x"
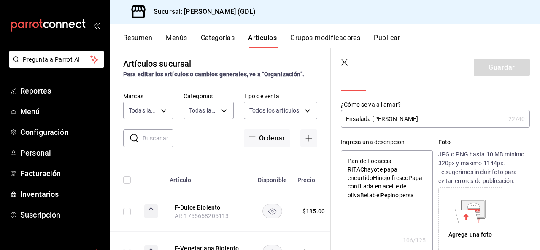
scroll to position [42, 0]
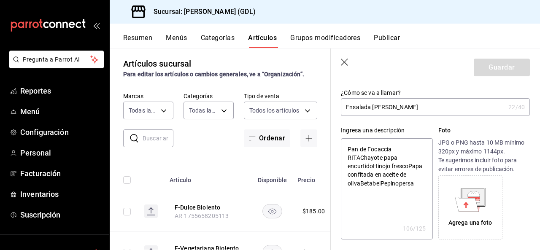
click at [358, 157] on textarea "Pan de Focaccia RITAChayote papa encurtidoHinojo frescoPapa confitada en aceite…" at bounding box center [387, 188] width 92 height 101
type textarea "Pan de Focaccia [PERSON_NAME] papa encurtidoHinojo frescoPapa confitada en acei…"
type textarea "x"
click at [371, 165] on textarea "Pan de Focaccia [PERSON_NAME] papa encurtidoHinojo frescoPapa confitada en acei…" at bounding box center [387, 188] width 92 height 101
type textarea "Pan de Focaccia [PERSON_NAME] papa encurtid oHinojo frescoPapa confitada en ace…"
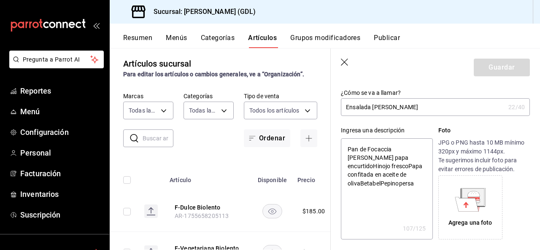
type textarea "x"
click at [385, 166] on textarea "Pan de Focaccia [PERSON_NAME] papa encurtid oHinojo frescoPapa confitada en ace…" at bounding box center [387, 188] width 92 height 101
type textarea "Pan de Focaccia [PERSON_NAME] papa encurtid oHinojo fresco Papa confitada en ac…"
type textarea "x"
click at [359, 182] on textarea "Pan de Focaccia [PERSON_NAME] papa encurtid oHinojo fresco Papa confitada en ac…" at bounding box center [387, 188] width 92 height 101
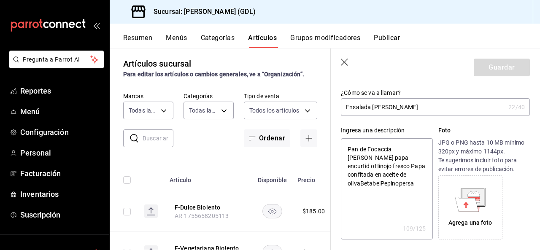
type textarea "Pan de Focaccia [PERSON_NAME] papa encurtid oHinojo fresco Papa confitada en ac…"
type textarea "x"
click at [367, 183] on textarea "Pan de Focaccia [PERSON_NAME] papa encurtid oHinojo fresco Papa confitada en ac…" at bounding box center [387, 188] width 92 height 101
type textarea "Pan de Focaccia [PERSON_NAME] papa encurtid oHinojo fresco Papa confitada en ac…"
type textarea "x"
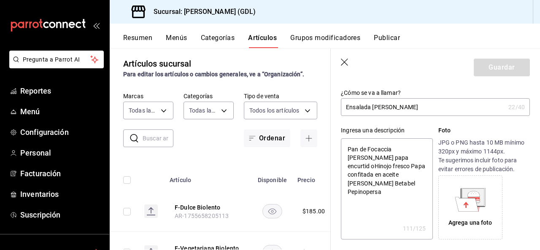
click at [388, 183] on textarea "Pan de Focaccia [PERSON_NAME] papa encurtid oHinojo fresco Papa confitada en ac…" at bounding box center [387, 188] width 92 height 101
type textarea "Pan de Focaccia [PERSON_NAME] papa encurtid oHinojo fresco Papa confitada en ac…"
type textarea "x"
click at [350, 163] on textarea "Pan de Focaccia [PERSON_NAME] papa encurtid oHinojo fresco Papa confitada en ac…" at bounding box center [387, 188] width 92 height 101
type textarea "Pan de Focaccia [PERSON_NAME] papa encurtid [PERSON_NAME] fresco Papa confitada…"
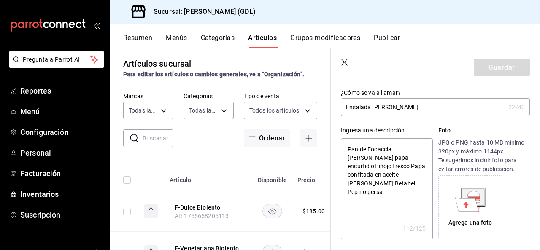
type textarea "x"
click at [410, 157] on textarea "Pan de Focaccia [PERSON_NAME] papa encurtid [PERSON_NAME] fresco Papa confitada…" at bounding box center [387, 188] width 92 height 101
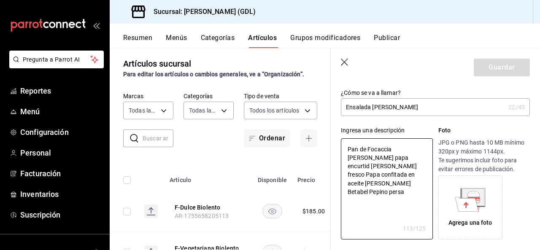
type textarea "Pan de Focaccia [PERSON_NAME] papa encurtido Hinojo fresco Papa confitada en ac…"
type textarea "x"
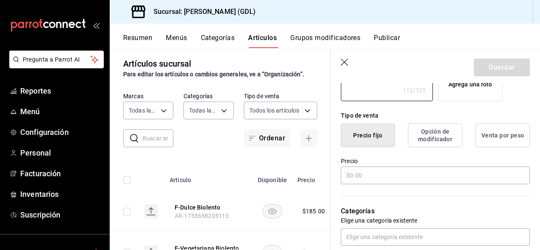
scroll to position [211, 0]
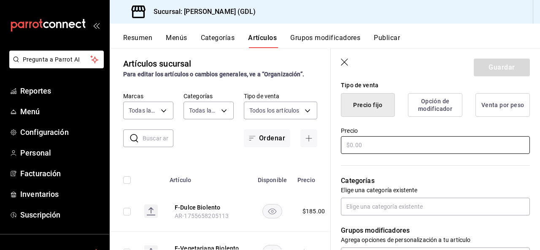
type textarea "Pan de Focaccia [PERSON_NAME] papa encurtido Hinojo fresco Papa confitada en ac…"
type textarea "x"
click at [405, 146] on input "text" at bounding box center [435, 145] width 189 height 18
type input "$1.00"
type textarea "x"
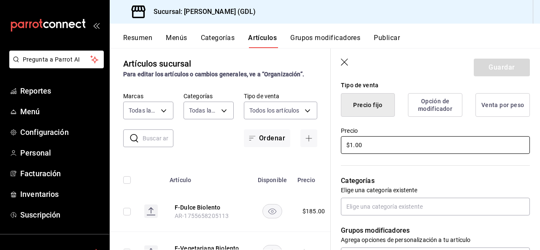
type input "$18.00"
type textarea "x"
type input "$185.00"
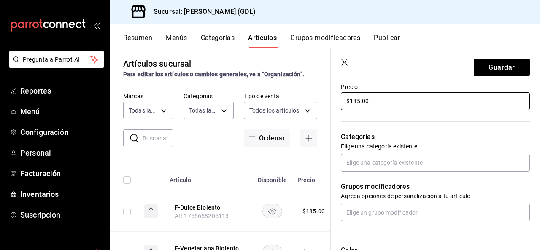
scroll to position [295, 0]
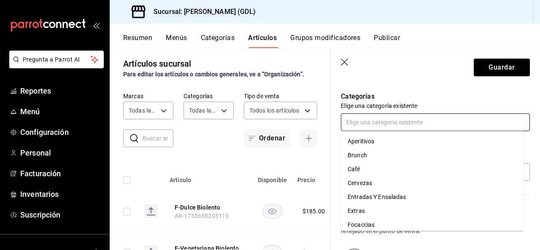
click at [395, 127] on input "text" at bounding box center [435, 122] width 189 height 18
click at [393, 195] on li "Entradas Y Ensaladas" at bounding box center [432, 197] width 183 height 14
type textarea "x"
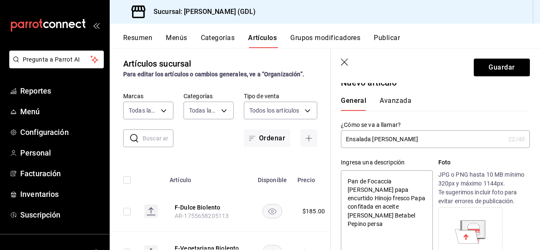
scroll to position [0, 0]
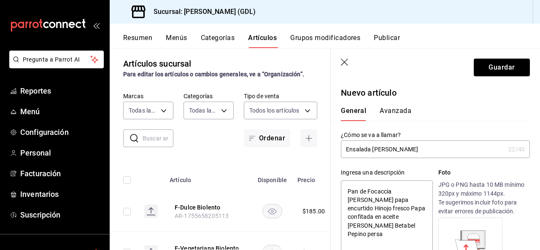
click at [400, 108] on button "Avanzada" at bounding box center [396, 114] width 32 height 14
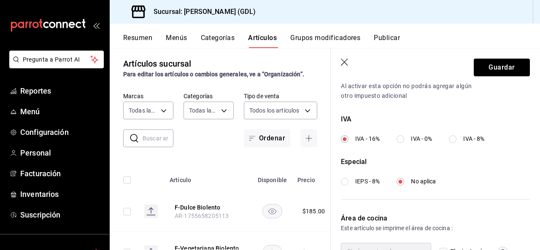
scroll to position [169, 0]
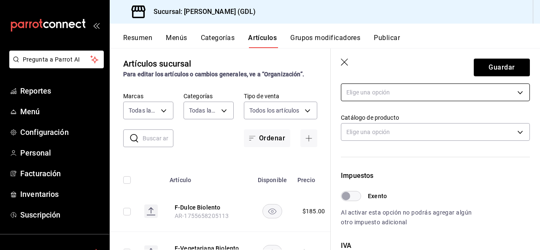
click at [401, 92] on body "Pregunta a Parrot AI Reportes Menú Configuración Personal Facturación Inventari…" at bounding box center [270, 125] width 540 height 250
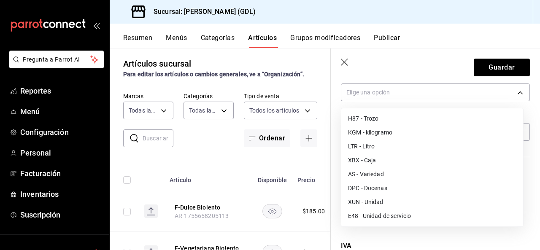
click at [381, 215] on li "E48 - Unidad de servicio" at bounding box center [432, 216] width 182 height 14
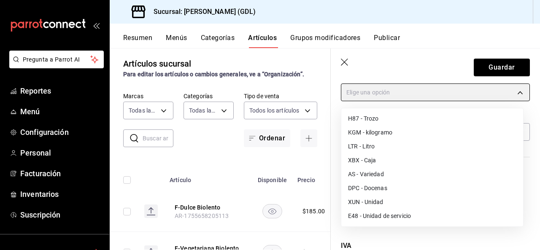
type input "E48"
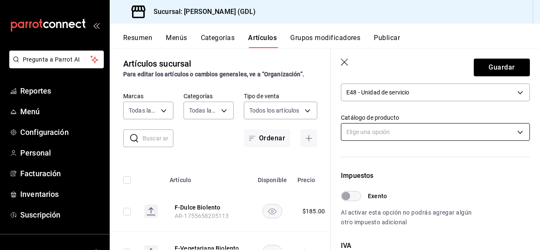
click at [385, 137] on body "Pregunta a Parrot AI Reportes Menú Configuración Personal Facturación Inventari…" at bounding box center [270, 125] width 540 height 250
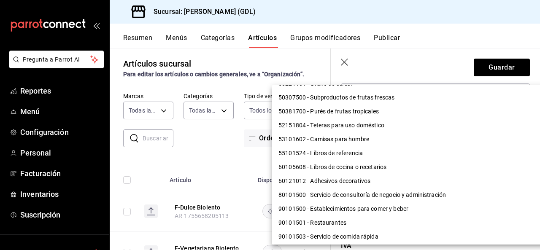
scroll to position [724, 0]
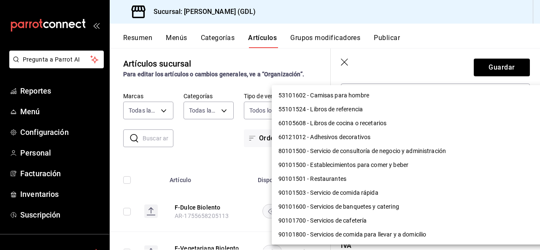
click at [382, 168] on li "90101500 - Establecimientos para comer y beber" at bounding box center [411, 165] width 279 height 14
type input "90101500"
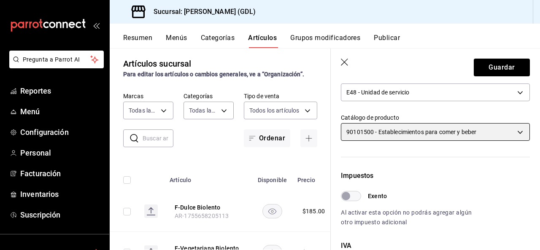
scroll to position [42, 0]
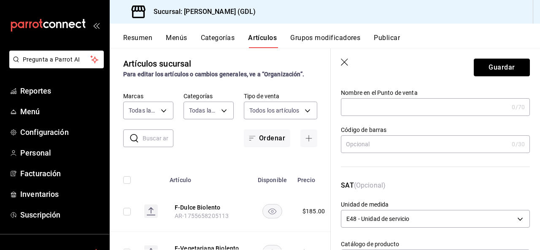
click at [512, 64] on button "Guardar" at bounding box center [502, 68] width 56 height 18
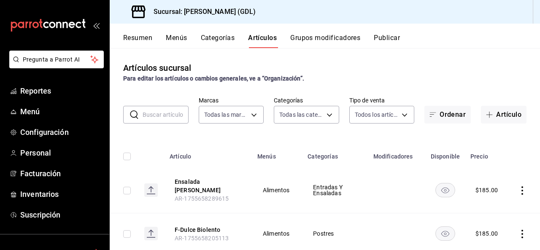
click at [306, 35] on button "Grupos modificadores" at bounding box center [325, 41] width 70 height 14
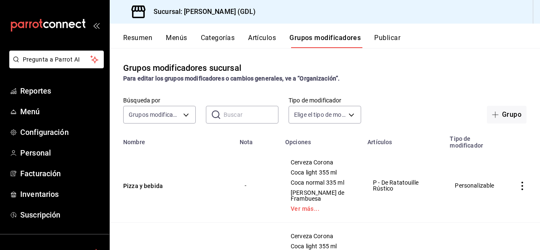
click at [258, 35] on button "Artículos" at bounding box center [262, 41] width 28 height 14
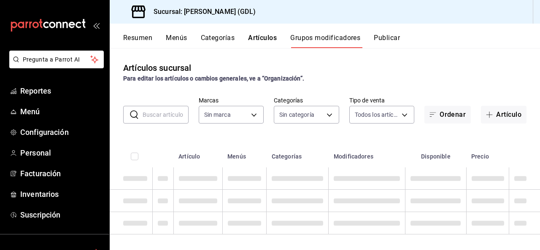
type input "c98b01ad-3431-465a-b391-fd370b6183a3"
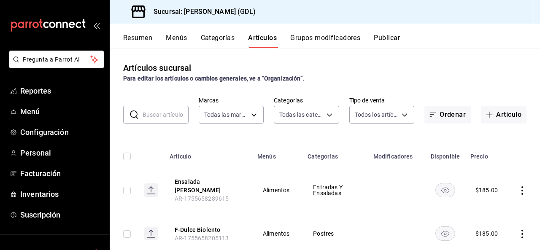
type input "5a38c0db-50c4-4522-a78d-74971e2a78b7,d0fb3d89-d9fa-4950-9157-36d411a573a0,9959c…"
click at [293, 43] on button "Grupos modificadores" at bounding box center [325, 41] width 70 height 14
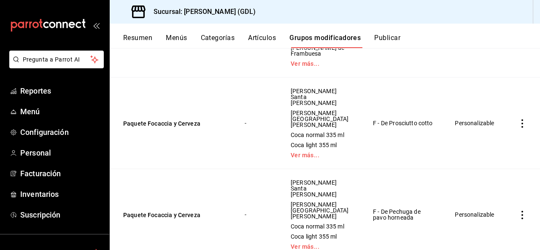
scroll to position [253, 0]
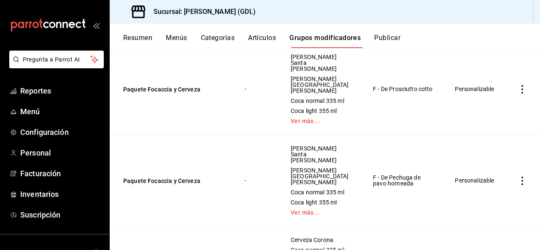
click at [516, 118] on td "simple table" at bounding box center [521, 89] width 35 height 92
click at [518, 94] on icon "actions" at bounding box center [522, 89] width 8 height 8
click at [498, 152] on span "Duplicar" at bounding box center [490, 149] width 22 height 9
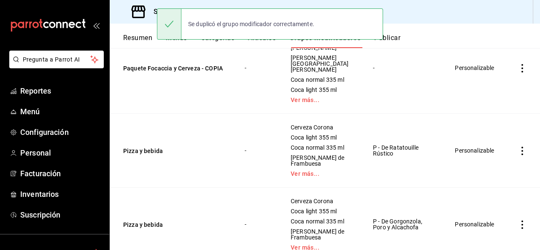
scroll to position [84, 0]
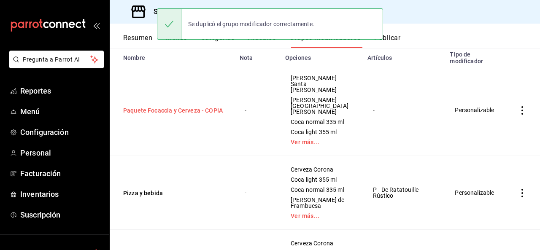
click at [177, 109] on button "Paquete Focaccia y Cerveza - COPIA" at bounding box center [173, 110] width 101 height 8
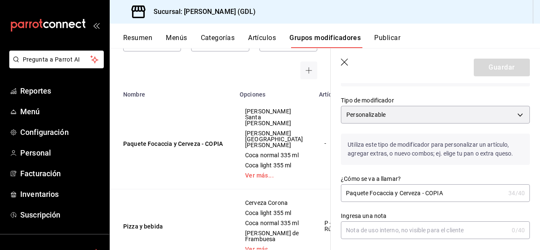
scroll to position [84, 0]
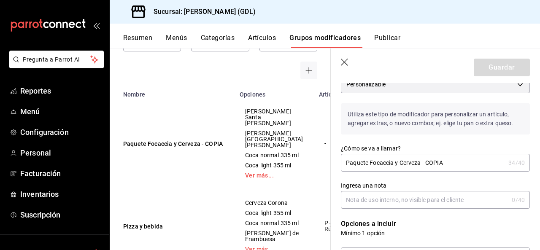
drag, startPoint x: 421, startPoint y: 163, endPoint x: 505, endPoint y: 163, distance: 84.3
click at [505, 163] on div "Paquete Focaccia y Cerveza - COPIA 34 /40 ¿Cómo se va a llamar?" at bounding box center [435, 163] width 189 height 18
type input "Paquete Focaccia y Cerveza BIOLENTO"
click at [509, 181] on div "Ingresa una nota 0 /40 Ingresa una nota" at bounding box center [430, 190] width 199 height 37
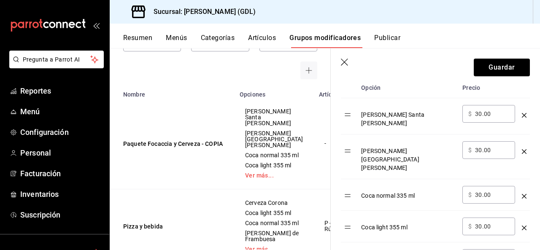
scroll to position [295, 0]
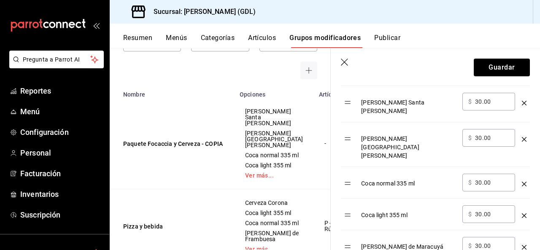
click at [522, 182] on icon "optionsTable" at bounding box center [524, 184] width 5 height 5
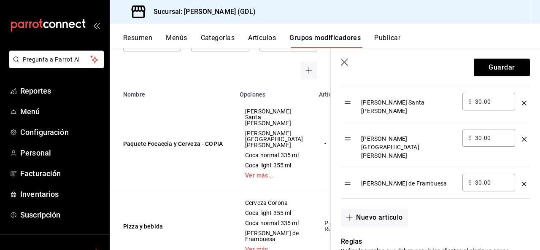
click at [522, 182] on icon "optionsTable" at bounding box center [524, 184] width 5 height 5
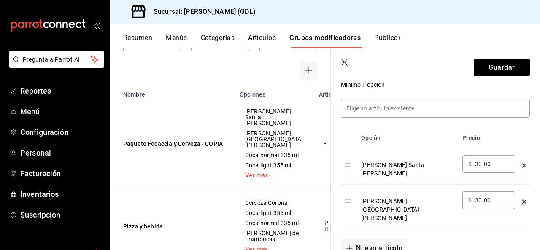
scroll to position [253, 0]
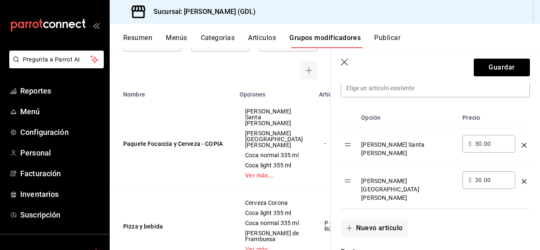
click at [489, 142] on input "30.00" at bounding box center [492, 144] width 34 height 8
type input "3.00"
type input "45.00"
click at [481, 176] on input "30.00" at bounding box center [492, 180] width 34 height 8
type input "3.00"
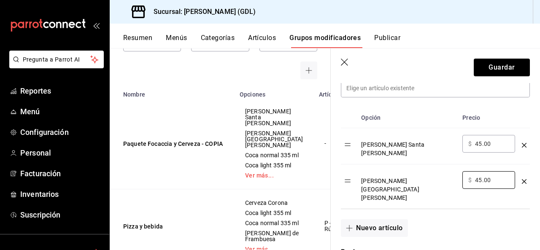
type input "45.00"
click at [514, 209] on div "Nuevo artículo" at bounding box center [430, 223] width 199 height 28
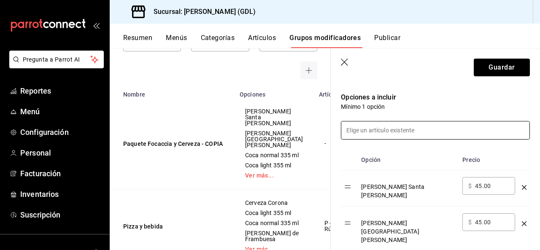
click at [404, 127] on input at bounding box center [435, 130] width 188 height 18
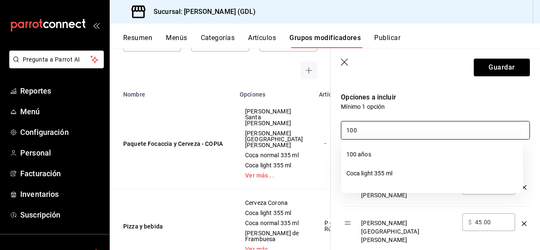
click at [401, 151] on li "100 años" at bounding box center [432, 154] width 182 height 19
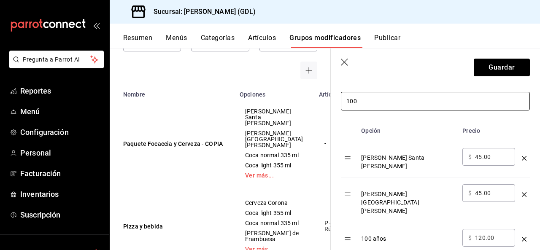
scroll to position [253, 0]
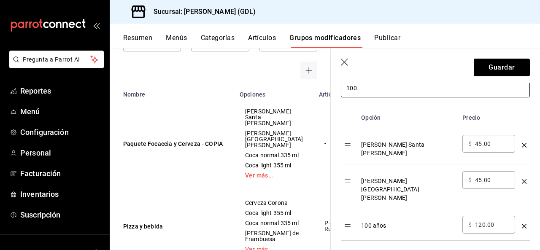
type input "100"
click at [495, 221] on input "120.00" at bounding box center [492, 225] width 34 height 8
type input "1.00"
type input "45.00"
click at [498, 123] on th "Precio" at bounding box center [488, 118] width 59 height 21
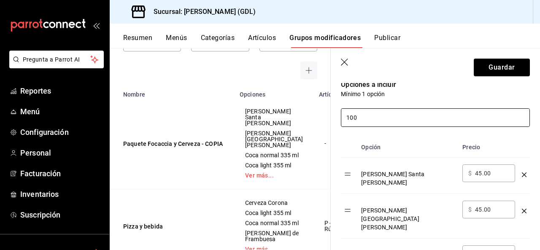
scroll to position [211, 0]
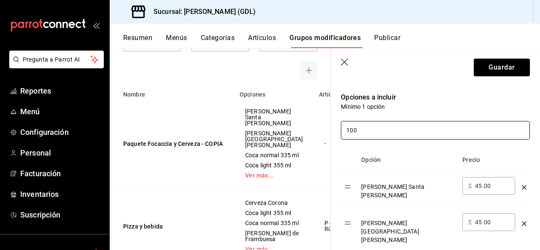
click at [451, 131] on input "100" at bounding box center [435, 130] width 188 height 18
type input "1"
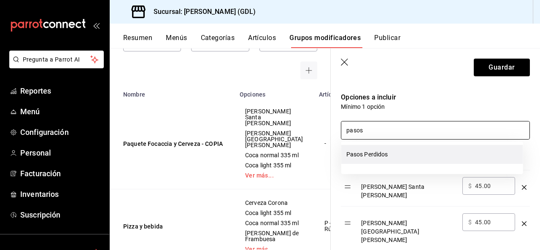
click at [394, 152] on li "Pasos Perdidos" at bounding box center [432, 154] width 182 height 19
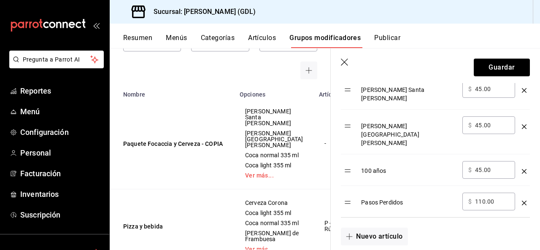
scroll to position [337, 0]
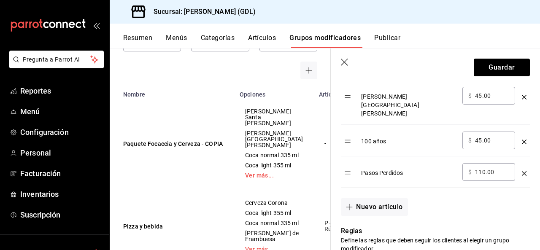
type input "pasos"
drag, startPoint x: 474, startPoint y: 153, endPoint x: 504, endPoint y: 153, distance: 29.9
click at [504, 163] on div "​ $ 110.00 ​" at bounding box center [488, 172] width 53 height 18
click at [502, 188] on div "Nuevo artículo" at bounding box center [430, 202] width 199 height 28
click at [498, 168] on input "110.00" at bounding box center [492, 172] width 34 height 8
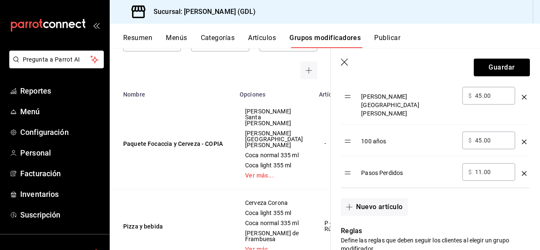
type input "1.00"
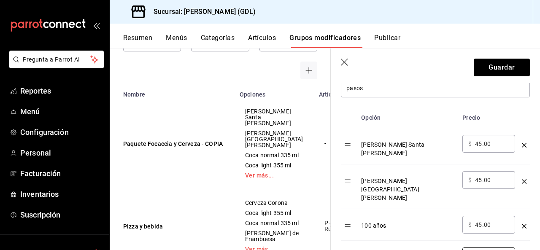
scroll to position [211, 0]
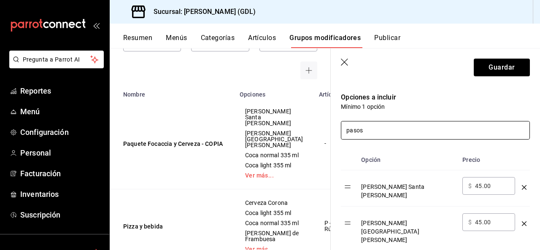
type input "45.00"
drag, startPoint x: 388, startPoint y: 136, endPoint x: 272, endPoint y: 136, distance: 116.4
click at [309, 136] on main "Grupos modificadores sucursal Para editar los grupos modificadores o cambios ge…" at bounding box center [325, 149] width 430 height 202
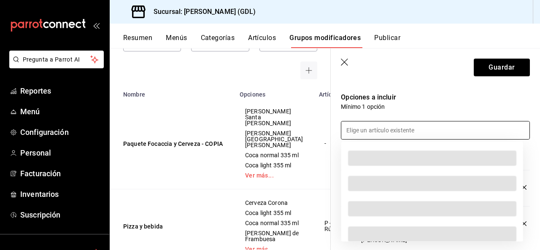
type input "c"
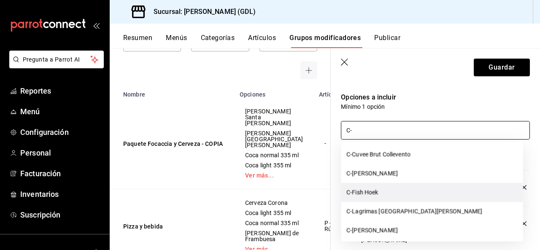
click at [380, 191] on li "C-Fish Hoek" at bounding box center [432, 192] width 182 height 19
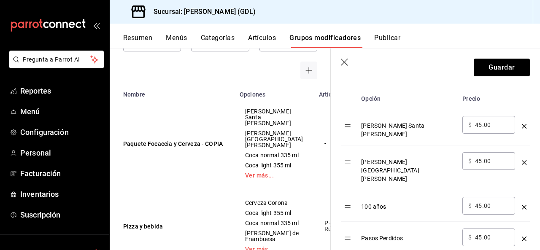
scroll to position [337, 0]
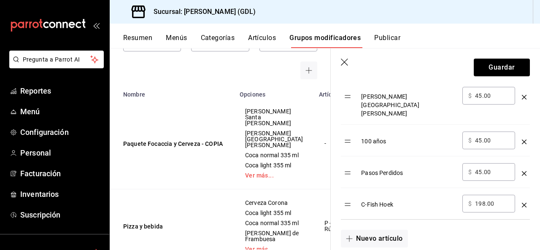
type input "C-"
drag, startPoint x: 475, startPoint y: 185, endPoint x: 537, endPoint y: 185, distance: 62.4
click at [537, 185] on section "Guardar Editar grupo modificador Los cambios realizados en este grupo modificad…" at bounding box center [435, 149] width 209 height 202
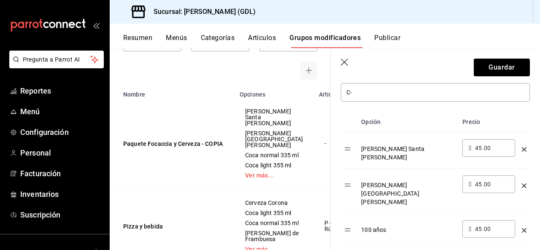
scroll to position [211, 0]
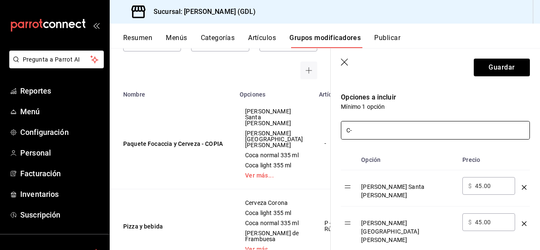
type input "45.00"
click at [398, 132] on input "C-" at bounding box center [435, 130] width 188 height 18
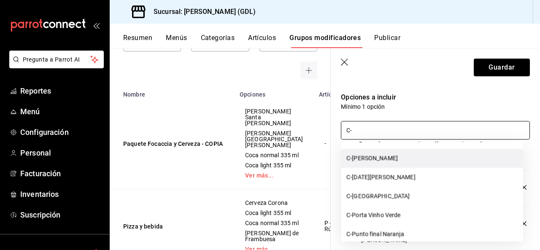
scroll to position [42, 0]
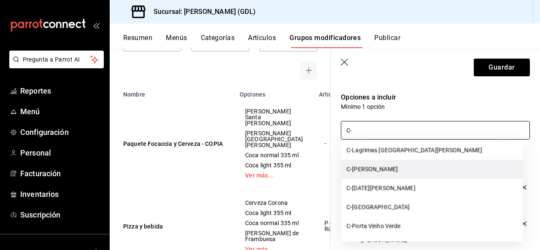
click at [407, 167] on li "C-[PERSON_NAME]" at bounding box center [432, 169] width 182 height 19
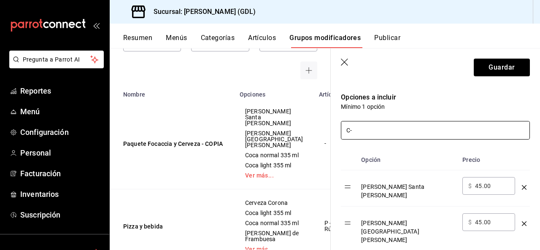
scroll to position [337, 0]
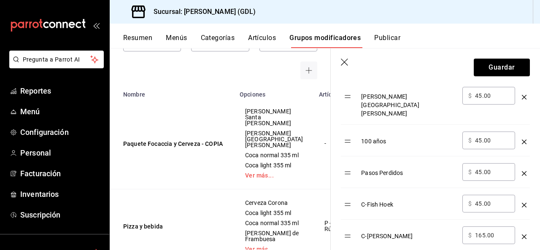
drag, startPoint x: 476, startPoint y: 217, endPoint x: 498, endPoint y: 217, distance: 21.9
click at [498, 231] on input "165.00" at bounding box center [492, 235] width 34 height 8
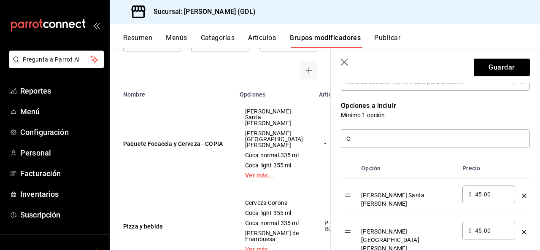
scroll to position [169, 0]
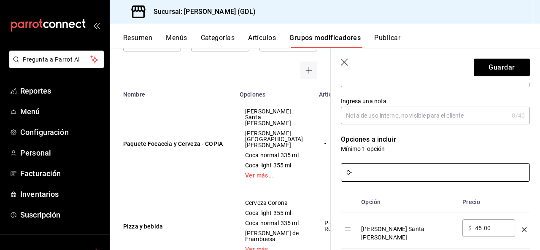
type input "45.00"
click at [424, 175] on input "C-" at bounding box center [435, 173] width 188 height 18
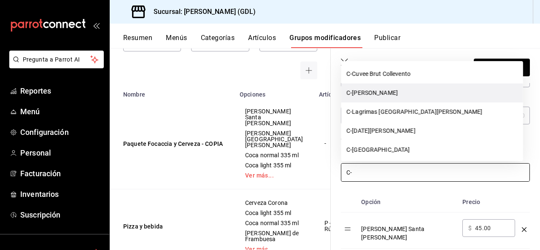
click at [395, 91] on li "C-[PERSON_NAME]" at bounding box center [432, 92] width 182 height 19
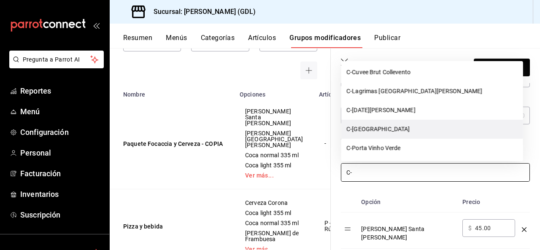
scroll to position [0, 0]
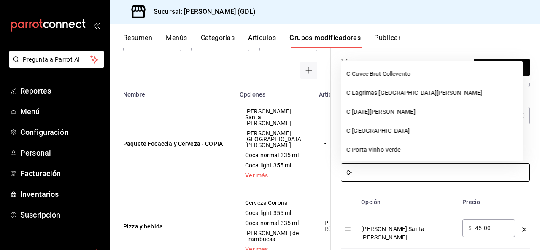
click at [510, 194] on th "Precio" at bounding box center [488, 202] width 59 height 21
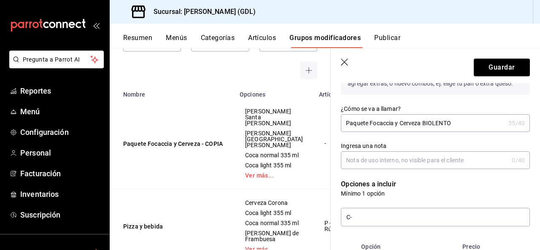
scroll to position [169, 0]
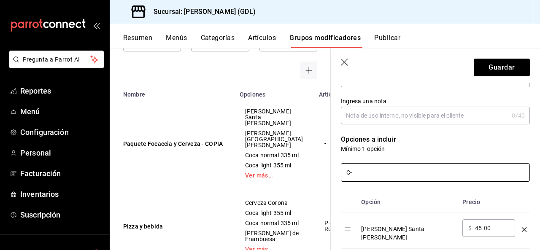
click at [428, 175] on input "C-" at bounding box center [435, 173] width 188 height 18
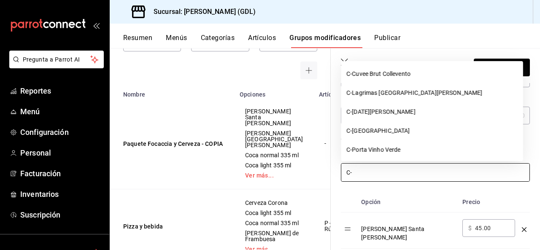
type input "C"
click at [499, 193] on th "Precio" at bounding box center [488, 202] width 59 height 21
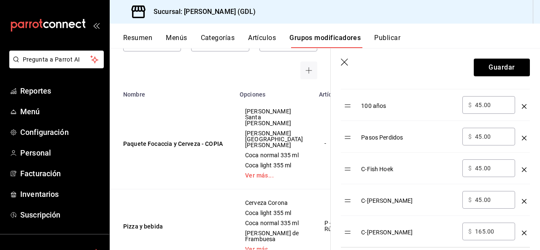
scroll to position [380, 0]
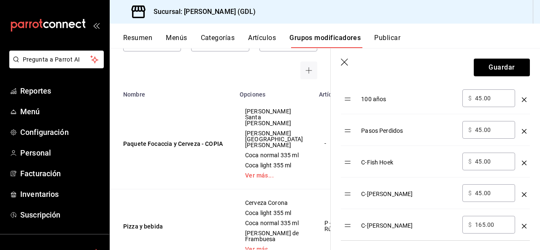
click at [497, 221] on input "165.00" at bounding box center [492, 225] width 34 height 8
type input "1.00"
type input "45.00"
click at [504, 220] on td "​ $ 45.00 ​" at bounding box center [488, 225] width 59 height 32
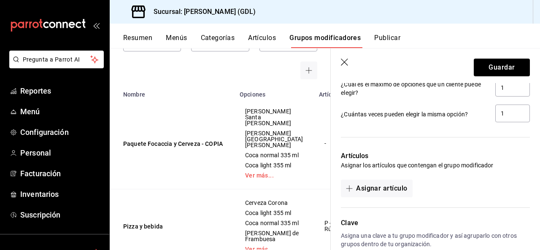
scroll to position [703, 0]
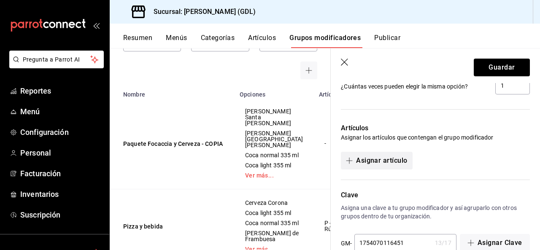
click at [399, 152] on button "Asignar artículo" at bounding box center [376, 161] width 71 height 18
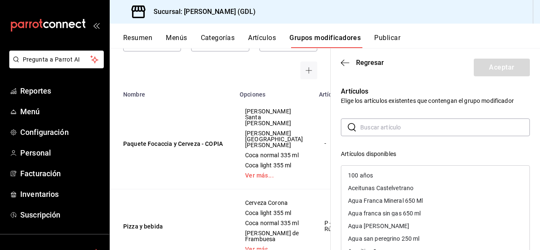
click at [398, 123] on input "text" at bounding box center [445, 127] width 170 height 17
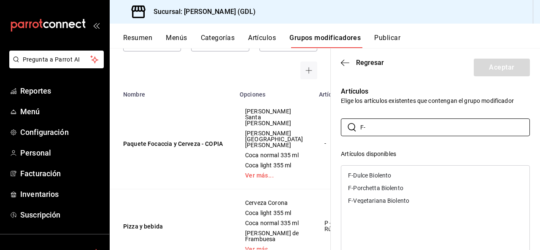
type input "F-"
click at [405, 189] on div "F-Porchetta Biolento" at bounding box center [435, 188] width 188 height 13
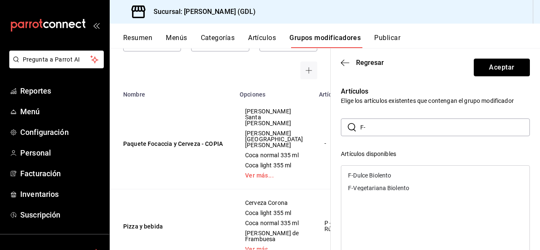
click at [506, 73] on button "Aceptar" at bounding box center [502, 68] width 56 height 18
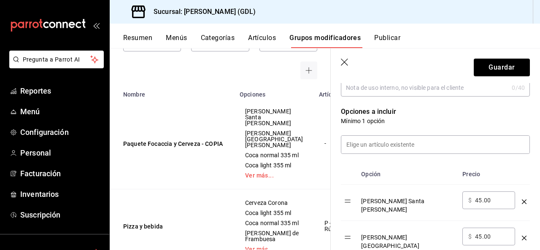
scroll to position [0, 0]
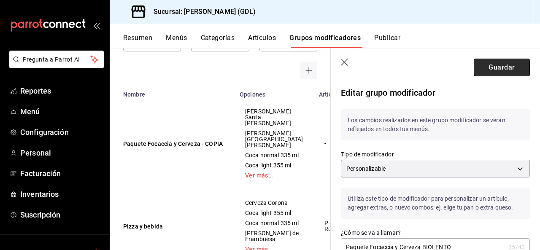
click at [493, 70] on button "Guardar" at bounding box center [502, 68] width 56 height 18
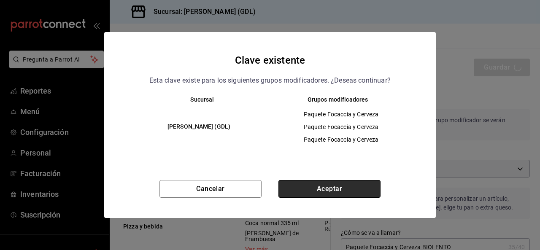
click at [364, 186] on button "Aceptar" at bounding box center [329, 189] width 102 height 18
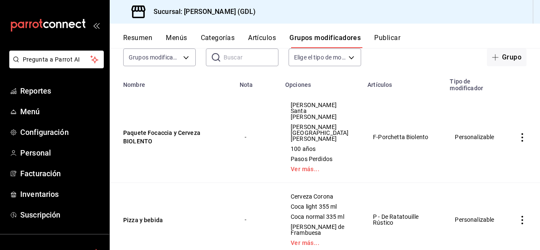
scroll to position [42, 0]
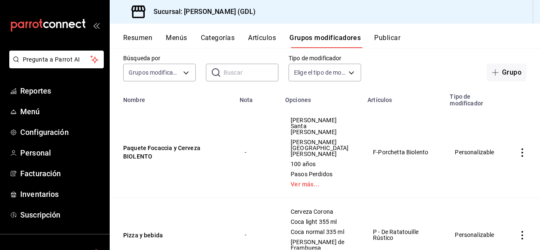
click at [518, 148] on icon "actions" at bounding box center [522, 152] width 8 height 8
click at [493, 168] on span "Editar" at bounding box center [490, 166] width 22 height 9
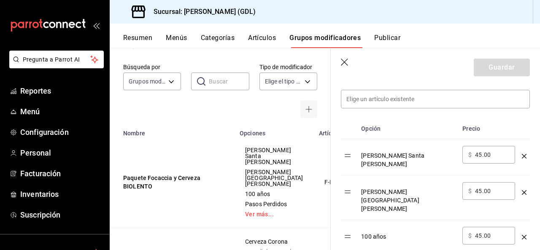
scroll to position [253, 0]
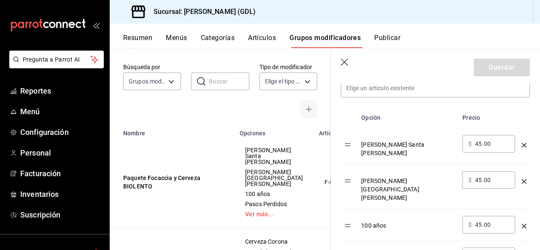
click at [485, 145] on input "45.00" at bounding box center [492, 144] width 34 height 8
drag, startPoint x: 489, startPoint y: 145, endPoint x: 470, endPoint y: 145, distance: 18.6
click at [470, 145] on div "​ $ 45.00 ​" at bounding box center [488, 144] width 53 height 18
type input "25.00"
click at [482, 176] on input "45.00" at bounding box center [492, 180] width 34 height 8
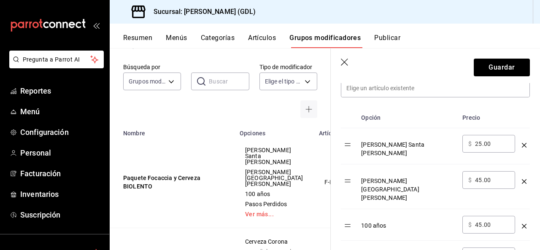
type input "4.00"
type input "25.00"
click at [482, 221] on input "45.00" at bounding box center [492, 225] width 34 height 8
type input "4.00"
type input "25.00"
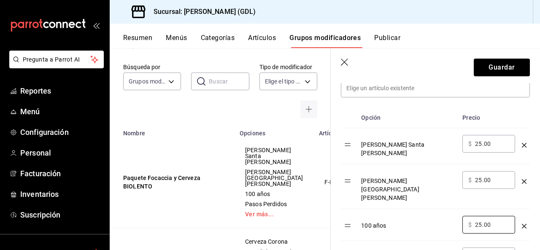
type input "4.00"
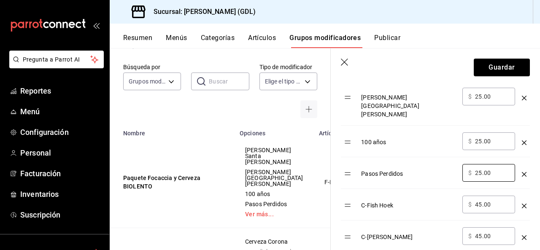
scroll to position [337, 0]
type input "25.00"
click at [482, 199] on input "45.00" at bounding box center [492, 203] width 34 height 8
type input "4.00"
type input "25.00"
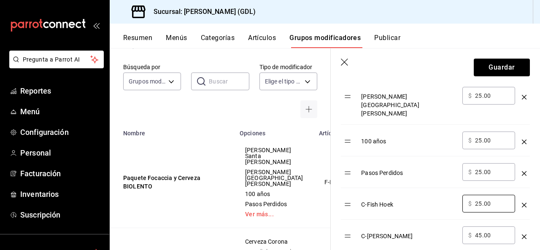
click at [482, 231] on input "45.00" at bounding box center [492, 235] width 34 height 8
type input "4.00"
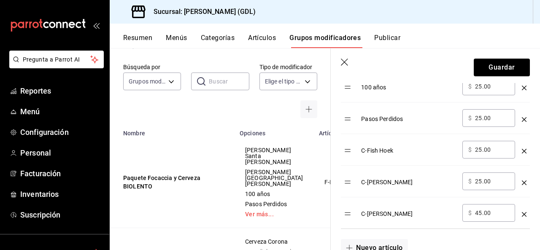
scroll to position [422, 0]
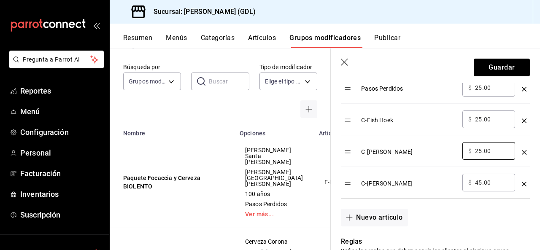
type input "25.00"
click at [482, 178] on input "45.00" at bounding box center [492, 182] width 34 height 8
type input "4.00"
type input "25.00"
click at [500, 199] on div "Nuevo artículo" at bounding box center [430, 213] width 199 height 28
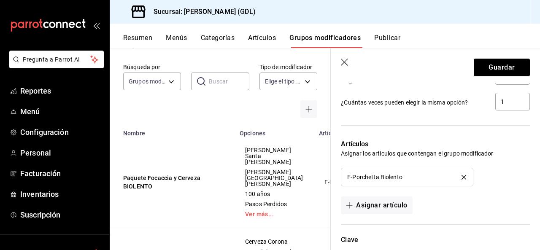
scroll to position [717, 0]
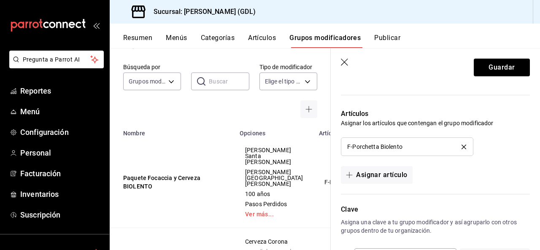
click at [461, 145] on icon "delete" at bounding box center [463, 147] width 5 height 5
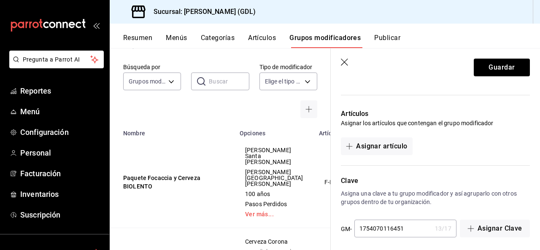
scroll to position [703, 0]
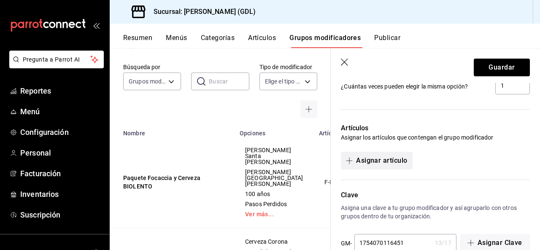
click at [382, 152] on button "Asignar artículo" at bounding box center [376, 161] width 71 height 18
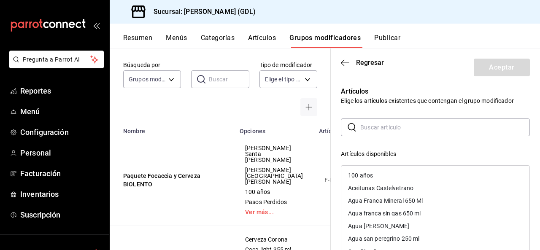
scroll to position [0, 0]
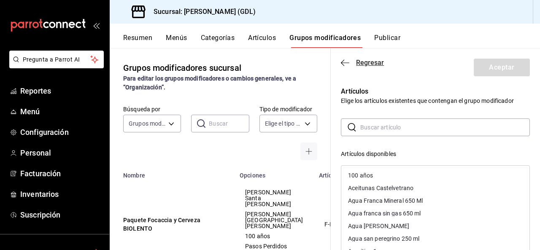
click at [342, 65] on icon "button" at bounding box center [345, 63] width 8 height 8
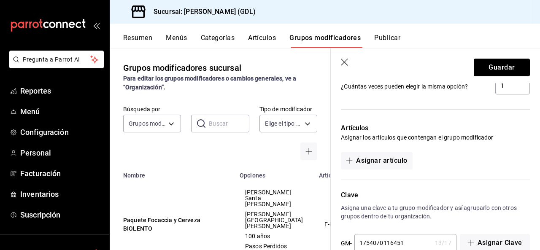
click at [342, 65] on icon "button" at bounding box center [345, 63] width 8 height 8
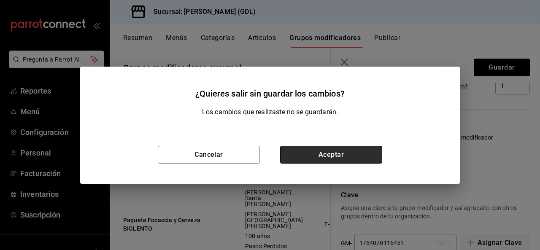
click at [316, 160] on button "Aceptar" at bounding box center [331, 155] width 102 height 18
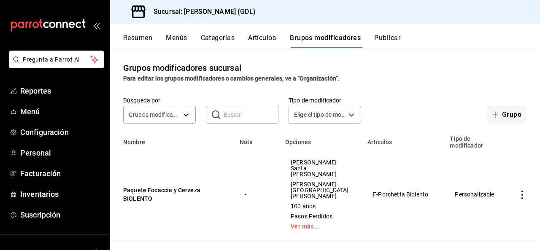
scroll to position [42, 0]
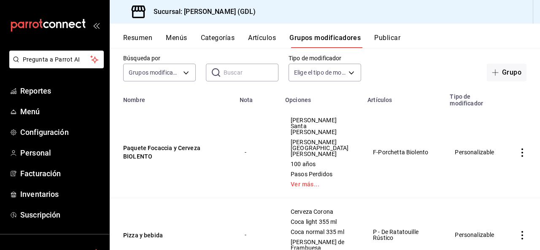
click at [197, 138] on td "Paquete Focaccia y Cerveza BIOLENTO" at bounding box center [172, 153] width 125 height 92
click at [196, 145] on button "Paquete Focaccia y Cerveza BIOLENTO" at bounding box center [173, 152] width 101 height 17
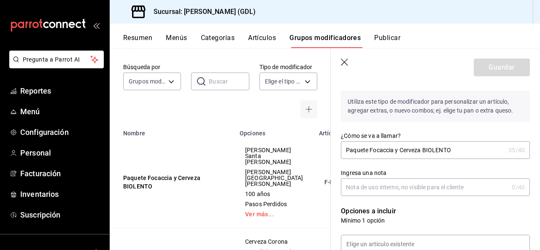
scroll to position [42, 0]
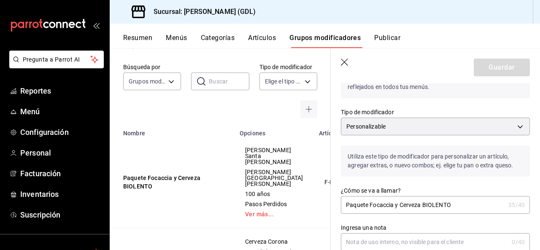
click at [343, 62] on icon "button" at bounding box center [345, 63] width 8 height 8
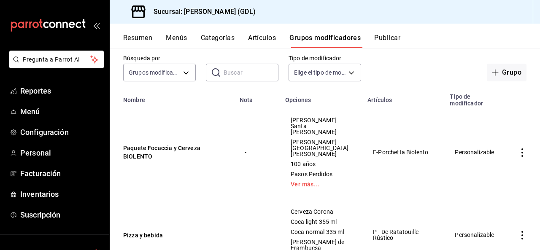
click at [518, 149] on icon "actions" at bounding box center [522, 152] width 8 height 8
click at [503, 181] on li "Duplicar" at bounding box center [483, 183] width 51 height 17
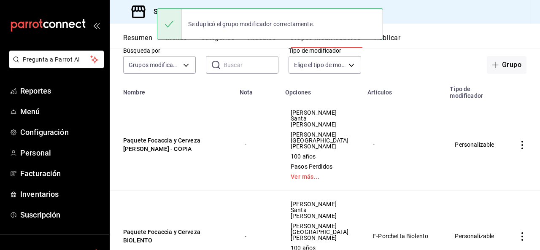
scroll to position [42, 0]
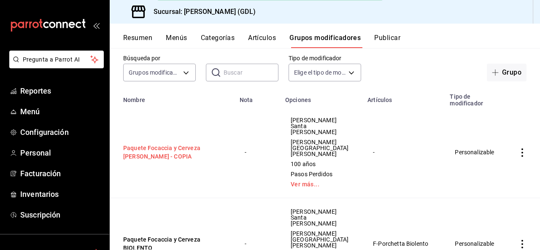
click at [202, 144] on button "Paquete Focaccia y Cerveza [PERSON_NAME] - COPIA" at bounding box center [173, 152] width 101 height 17
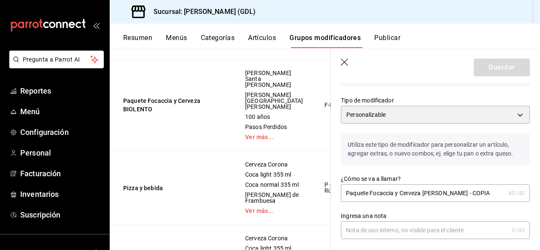
scroll to position [84, 0]
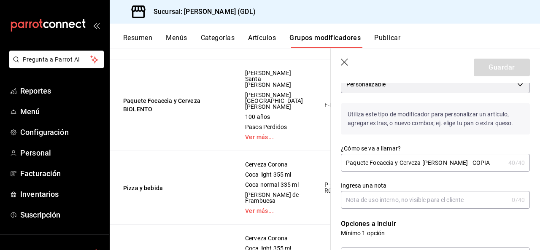
drag, startPoint x: 463, startPoint y: 162, endPoint x: 474, endPoint y: 162, distance: 11.4
click at [474, 162] on input "Paquete Focaccia y Cerveza [PERSON_NAME] - COPIA" at bounding box center [423, 162] width 164 height 17
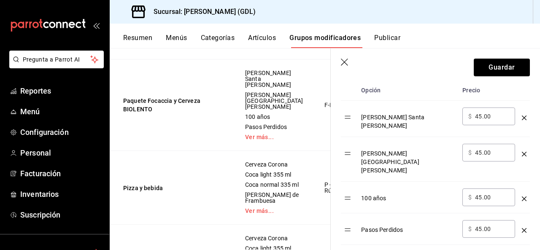
scroll to position [295, 0]
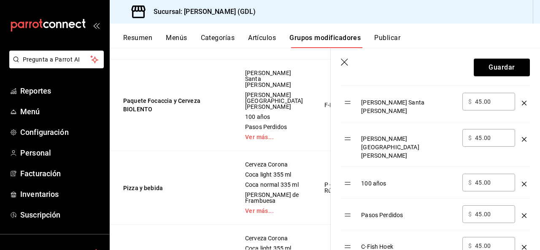
type input "Paquete Focaccia y Cerveza BIOLENTO"
click at [482, 101] on input "45.00" at bounding box center [492, 101] width 34 height 8
type input "4.00"
type input "25.00"
click at [480, 134] on input "45.00" at bounding box center [492, 138] width 34 height 8
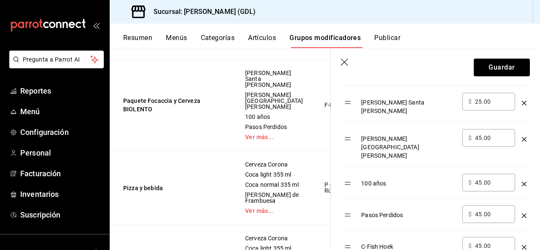
type input "4.00"
type input "25.00"
click at [484, 178] on input "45.00" at bounding box center [492, 182] width 34 height 8
click at [481, 178] on input "45.00" at bounding box center [492, 182] width 34 height 8
type input "4.00"
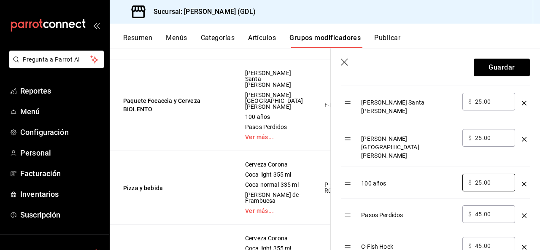
type input "25.00"
click at [482, 210] on input "45.00" at bounding box center [492, 214] width 34 height 8
type input "4.00"
type input "25.00"
click at [481, 242] on input "45.00" at bounding box center [492, 246] width 34 height 8
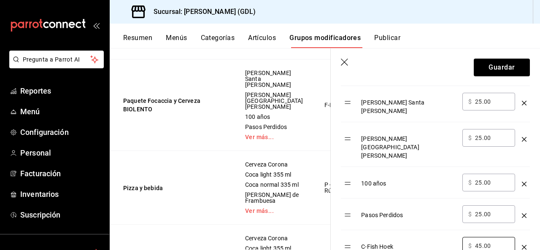
type input "4.00"
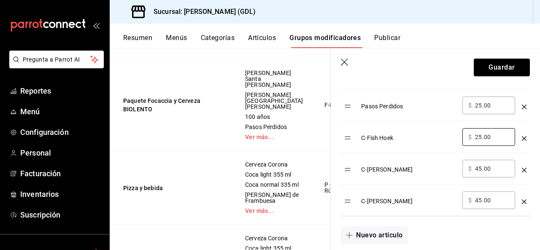
scroll to position [422, 0]
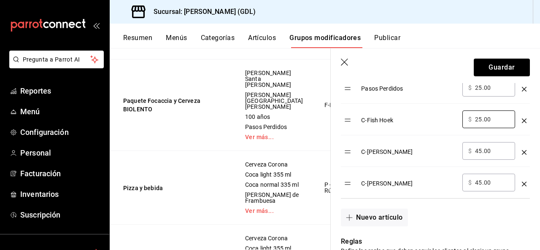
type input "25.00"
click at [481, 147] on input "45.00" at bounding box center [492, 151] width 34 height 8
type input "4.00"
click at [481, 178] on input "45.00" at bounding box center [492, 182] width 34 height 8
click at [494, 199] on div "Nuevo artículo" at bounding box center [430, 213] width 199 height 28
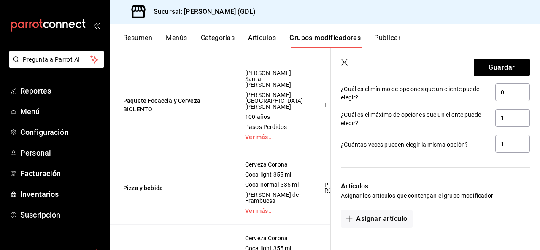
scroll to position [675, 0]
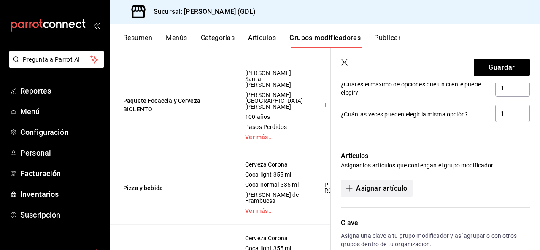
click at [391, 180] on button "Asignar artículo" at bounding box center [376, 189] width 71 height 18
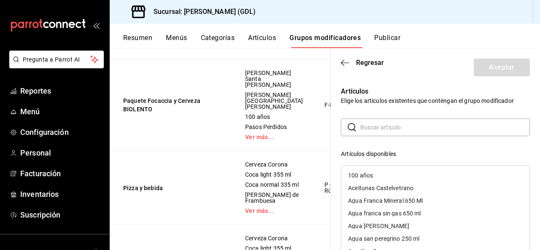
click at [386, 127] on input "text" at bounding box center [445, 127] width 170 height 17
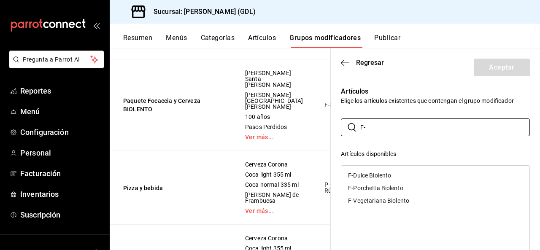
click at [401, 199] on div "F-Vegetariana Biolento" at bounding box center [378, 201] width 61 height 6
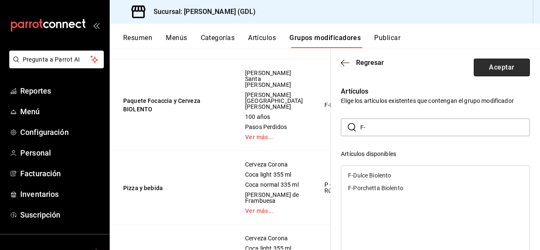
click at [477, 67] on button "Aceptar" at bounding box center [502, 68] width 56 height 18
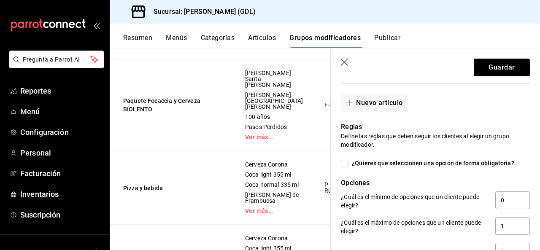
scroll to position [422, 0]
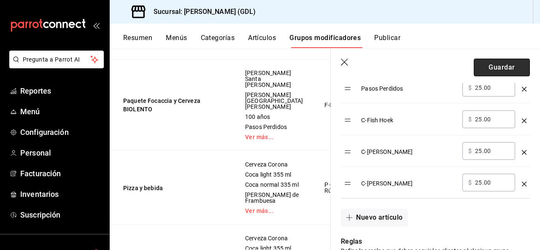
click at [488, 69] on button "Guardar" at bounding box center [502, 68] width 56 height 18
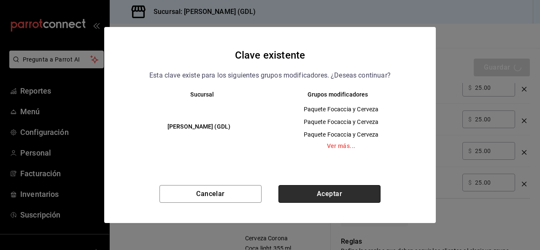
click at [369, 197] on button "Aceptar" at bounding box center [329, 194] width 102 height 18
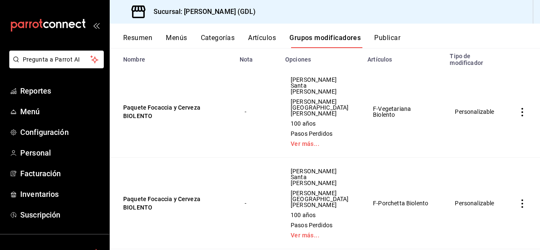
scroll to position [42, 0]
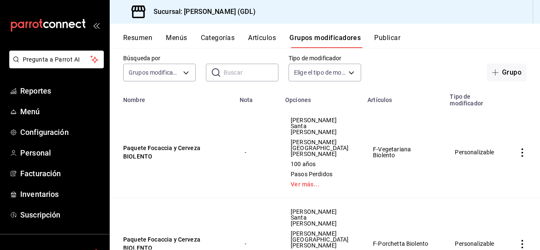
click at [518, 148] on icon "actions" at bounding box center [522, 152] width 8 height 8
click at [498, 185] on span "Duplicar" at bounding box center [490, 184] width 22 height 9
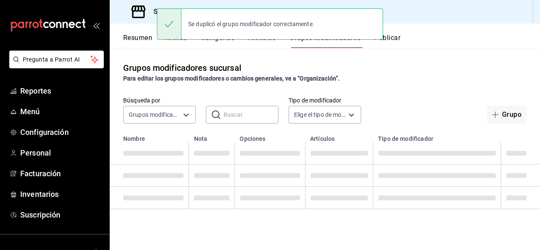
scroll to position [0, 0]
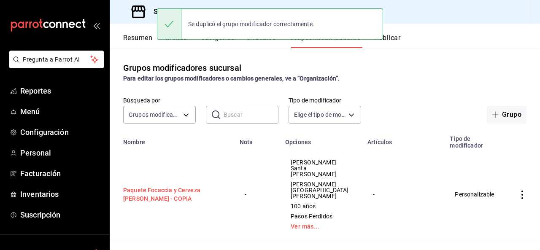
click at [191, 186] on button "Paquete Focaccia y Cerveza [PERSON_NAME] - COPIA" at bounding box center [173, 194] width 101 height 17
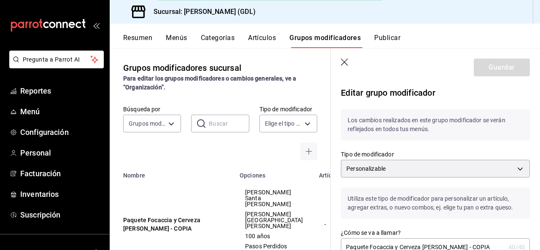
scroll to position [127, 0]
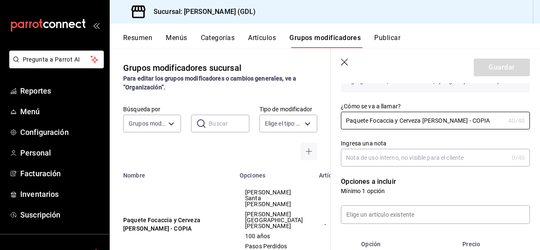
drag, startPoint x: 393, startPoint y: 120, endPoint x: 240, endPoint y: 135, distance: 154.2
click at [240, 135] on main "Grupos modificadores sucursal Para editar los grupos modificadores o cambios ge…" at bounding box center [325, 149] width 430 height 202
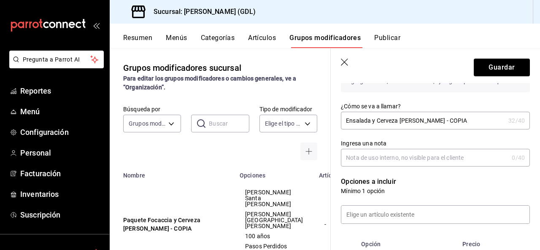
drag, startPoint x: 415, startPoint y: 120, endPoint x: 489, endPoint y: 120, distance: 74.2
click at [489, 120] on input "Ensalada y Cerveza [PERSON_NAME] - COPIA" at bounding box center [423, 120] width 164 height 17
click at [488, 138] on div "Ingresa una nota 0 /40 Ingresa una nota" at bounding box center [430, 147] width 199 height 37
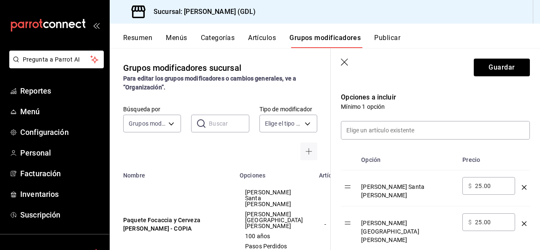
scroll to position [253, 0]
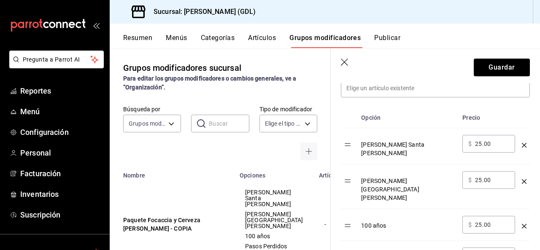
click at [480, 145] on input "25.00" at bounding box center [492, 144] width 34 height 8
click at [482, 176] on input "25.00" at bounding box center [492, 180] width 34 height 8
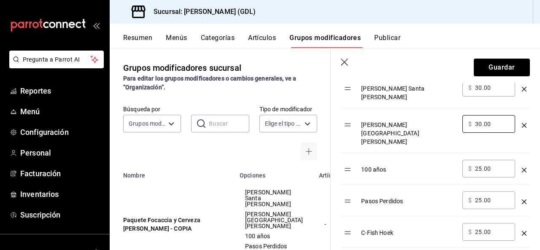
scroll to position [337, 0]
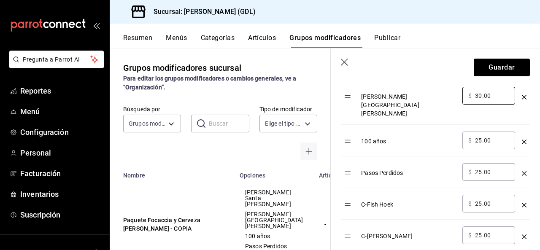
click at [480, 136] on input "25.00" at bounding box center [492, 140] width 34 height 8
click at [481, 168] on input "25.00" at bounding box center [492, 172] width 34 height 8
click at [480, 199] on input "25.00" at bounding box center [492, 203] width 34 height 8
click at [480, 231] on input "25.00" at bounding box center [492, 235] width 34 height 8
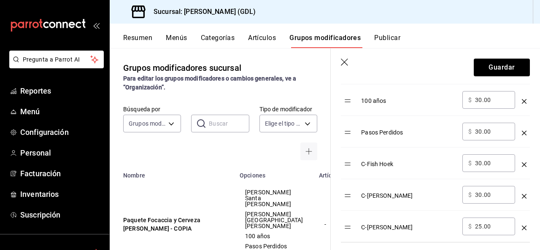
scroll to position [422, 0]
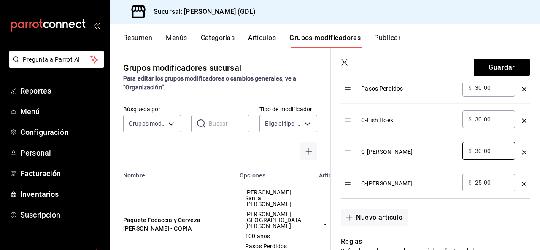
click at [479, 178] on input "25.00" at bounding box center [492, 182] width 34 height 8
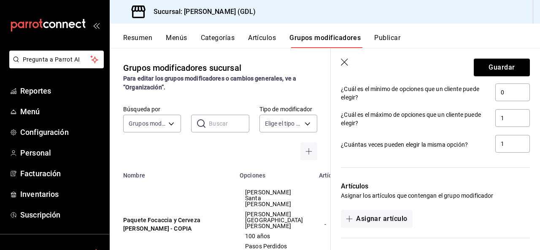
scroll to position [675, 0]
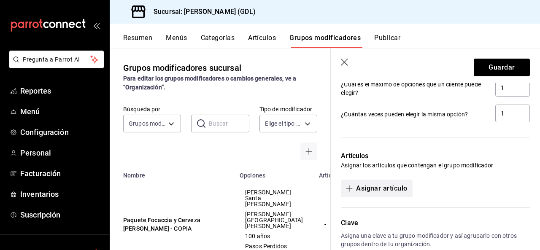
click at [387, 180] on button "Asignar artículo" at bounding box center [376, 189] width 71 height 18
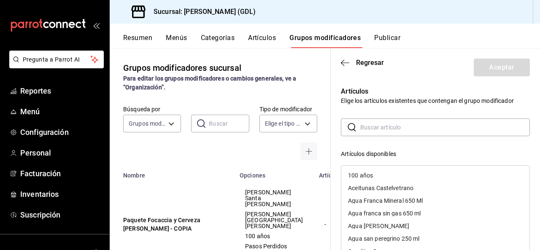
click at [393, 129] on input "text" at bounding box center [445, 127] width 170 height 17
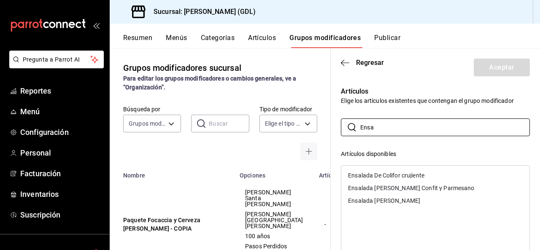
click at [389, 202] on div "Ensalada [PERSON_NAME]" at bounding box center [384, 201] width 72 height 6
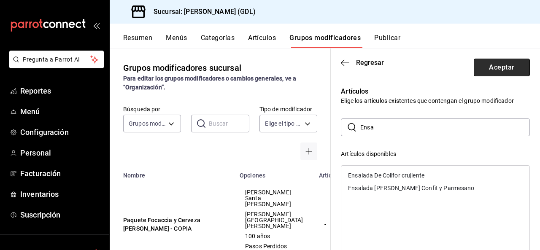
click at [511, 60] on button "Aceptar" at bounding box center [502, 68] width 56 height 18
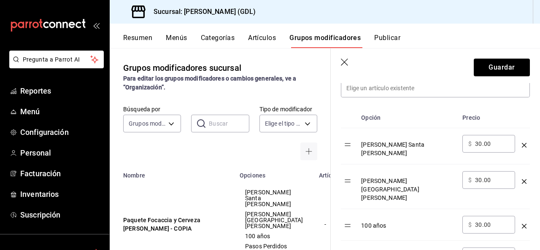
scroll to position [0, 0]
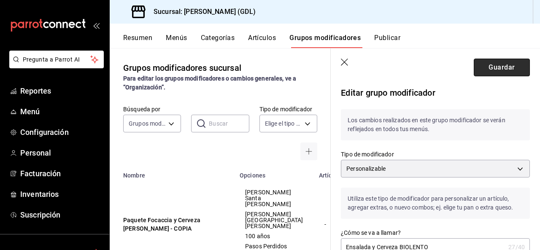
click at [484, 62] on button "Guardar" at bounding box center [502, 68] width 56 height 18
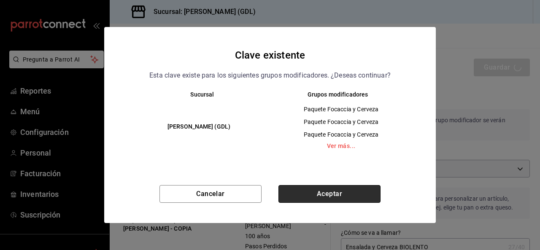
click at [369, 192] on button "Aceptar" at bounding box center [329, 194] width 102 height 18
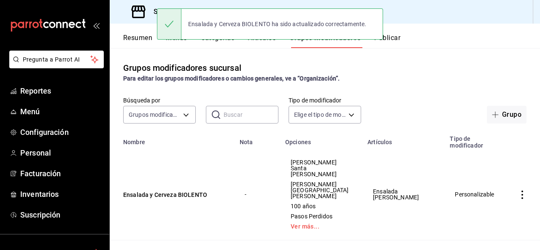
click at [364, 76] on div "Para editar los grupos modificadores o cambios generales, ve a “Organización”." at bounding box center [324, 78] width 403 height 9
click at [259, 42] on button "Artículos" at bounding box center [262, 41] width 28 height 14
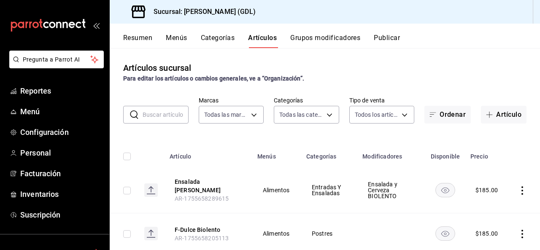
scroll to position [42, 0]
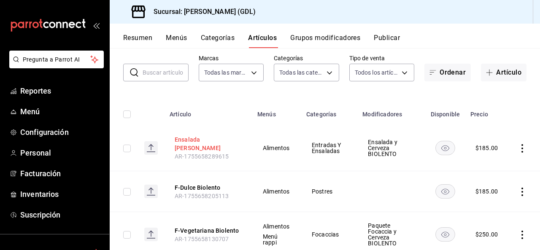
click at [229, 144] on button "Ensalada [PERSON_NAME]" at bounding box center [208, 143] width 67 height 17
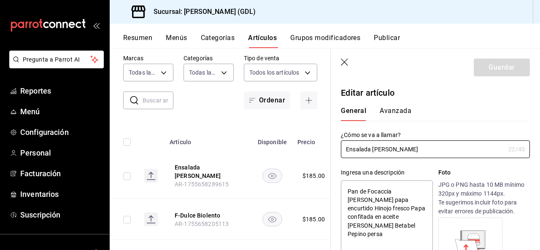
click at [349, 61] on icon "button" at bounding box center [345, 63] width 8 height 8
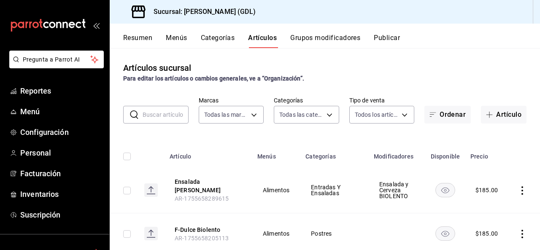
click at [398, 37] on button "Publicar" at bounding box center [387, 41] width 26 height 14
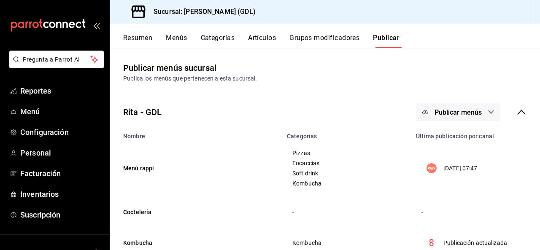
click at [457, 108] on span "Publicar menús" at bounding box center [457, 112] width 47 height 8
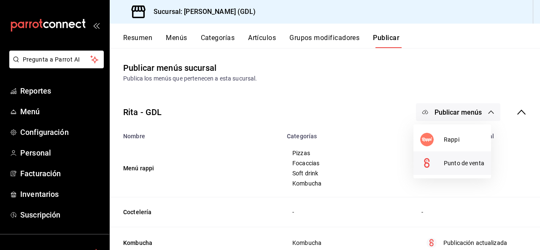
click at [462, 160] on span "Punto de venta" at bounding box center [464, 163] width 40 height 9
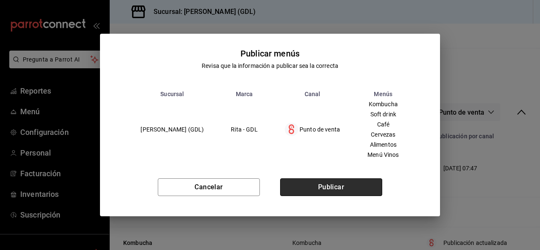
click at [308, 196] on button "Publicar" at bounding box center [331, 187] width 102 height 18
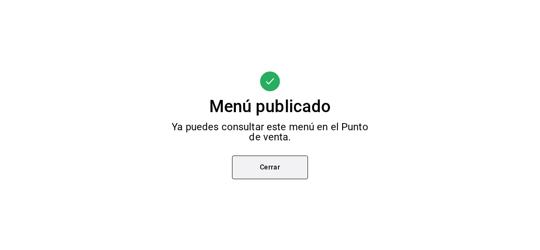
click at [253, 171] on button "Cerrar" at bounding box center [270, 168] width 76 height 24
